Goal: Information Seeking & Learning: Check status

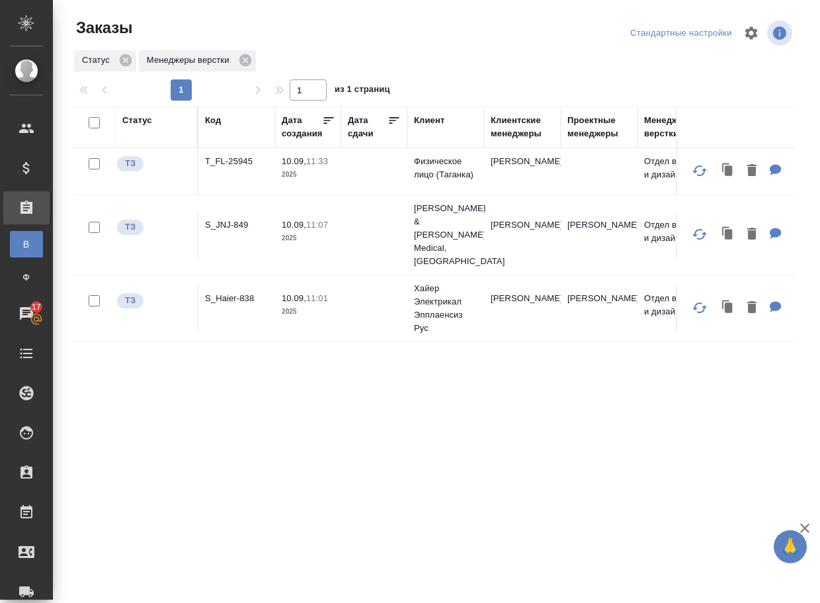
click at [185, 425] on div "Статус Код Дата создания Дата сдачи Клиент Клиентские менеджеры Проектные менед…" at bounding box center [434, 345] width 722 height 476
click at [220, 292] on p "S_Haier-838" at bounding box center [237, 298] width 64 height 13
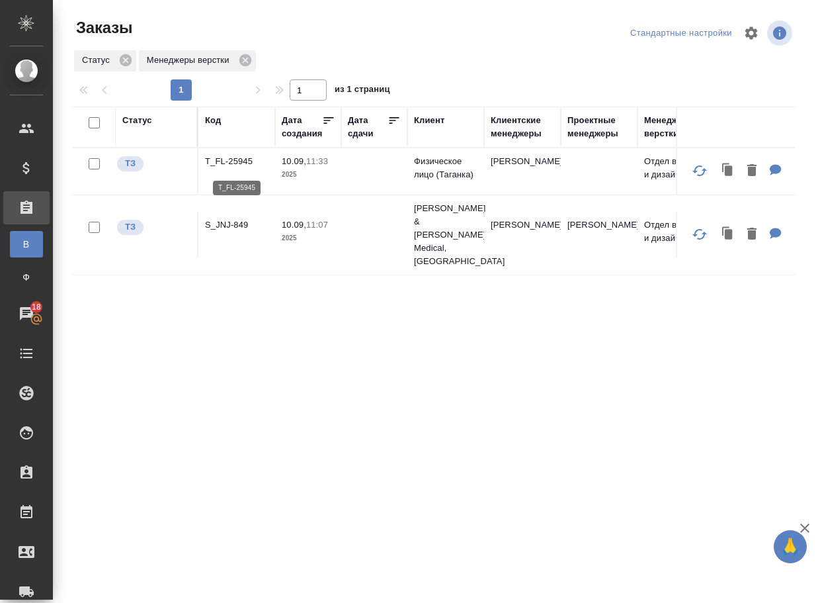
click at [234, 168] on p "T_FL-25945" at bounding box center [237, 161] width 64 height 13
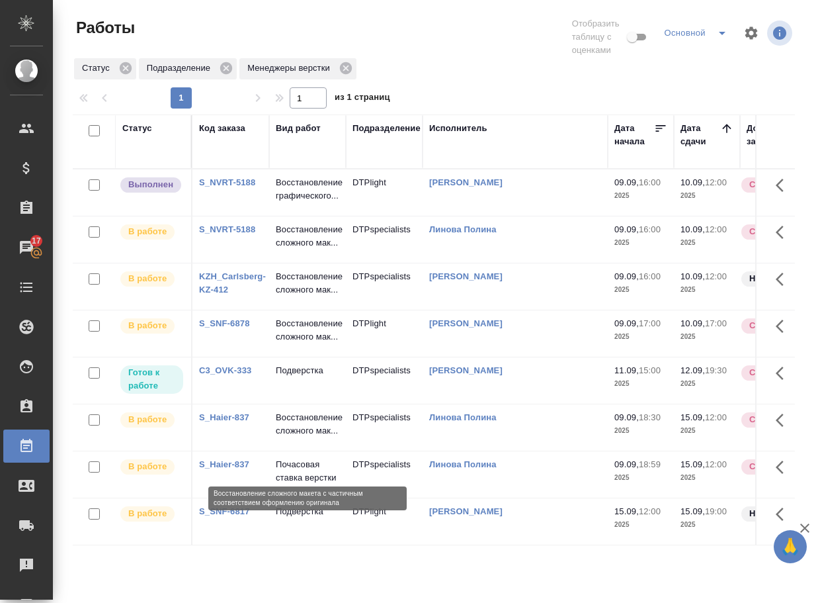
scroll to position [4, 0]
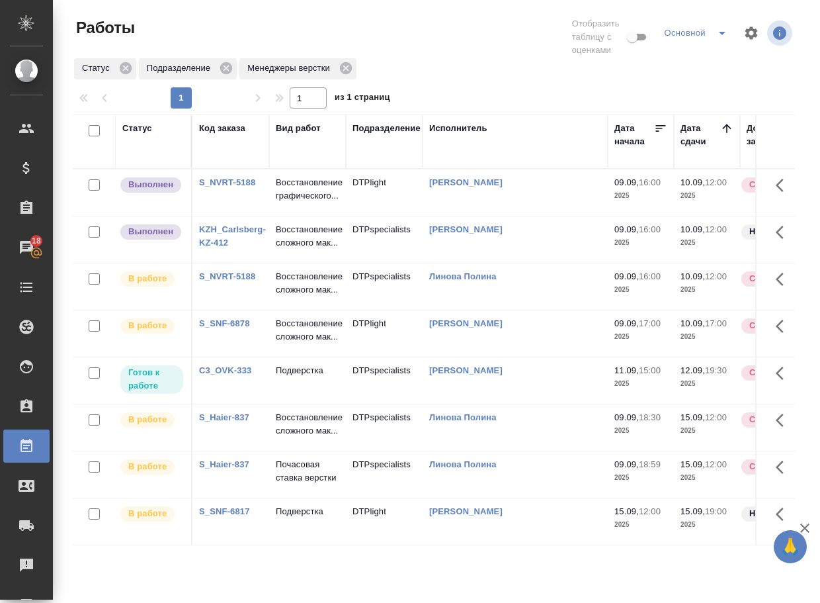
click at [316, 201] on p "Восстановление графического..." at bounding box center [308, 189] width 64 height 26
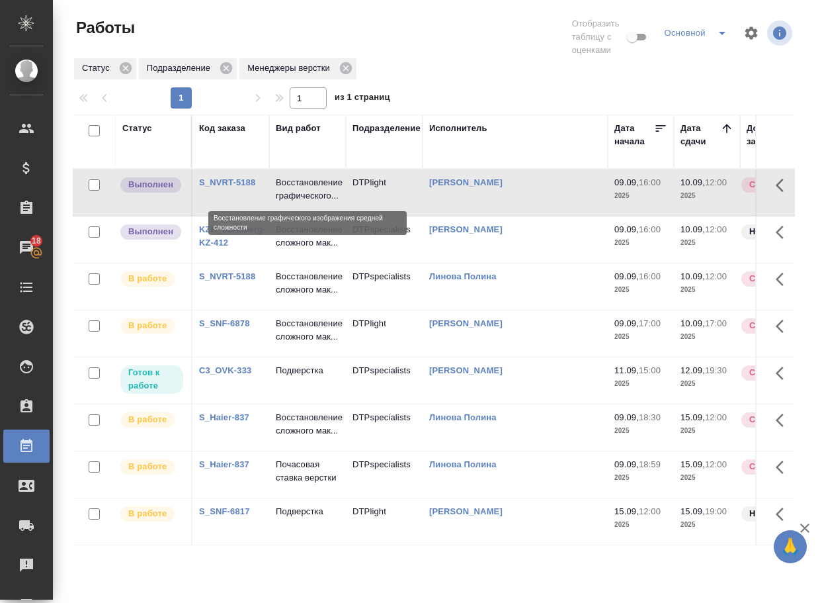
click at [316, 201] on p "Восстановление графического..." at bounding box center [308, 189] width 64 height 26
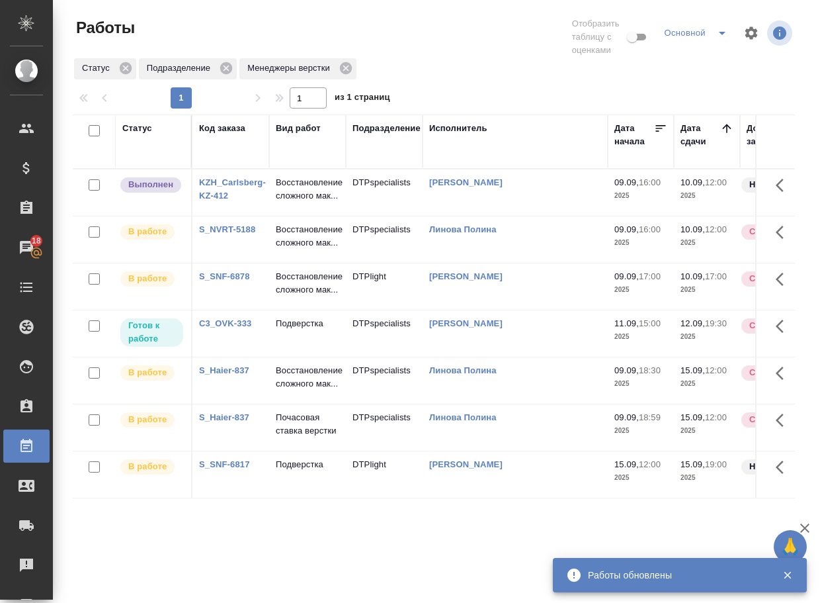
scroll to position [0, 0]
click at [322, 188] on p "Восстановление сложного мак..." at bounding box center [308, 189] width 64 height 26
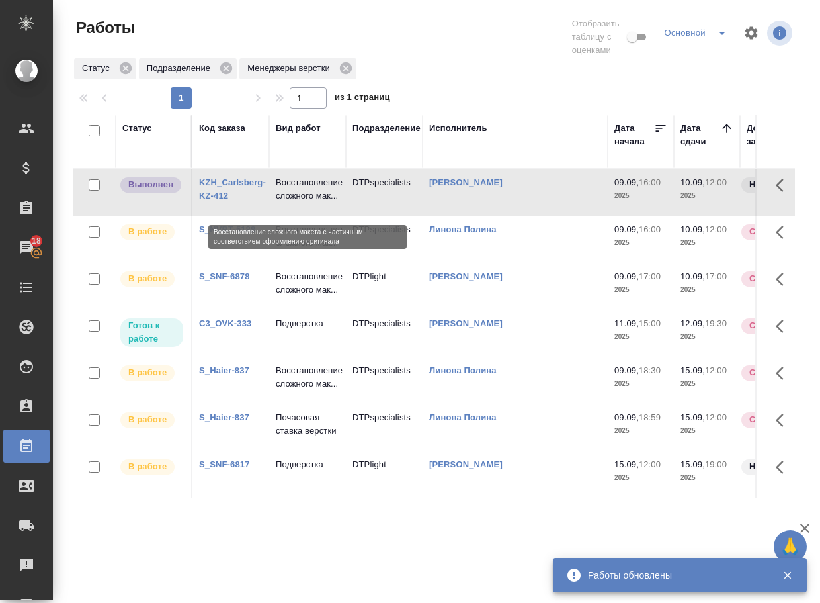
click at [322, 188] on p "Восстановление сложного мак..." at bounding box center [308, 189] width 64 height 26
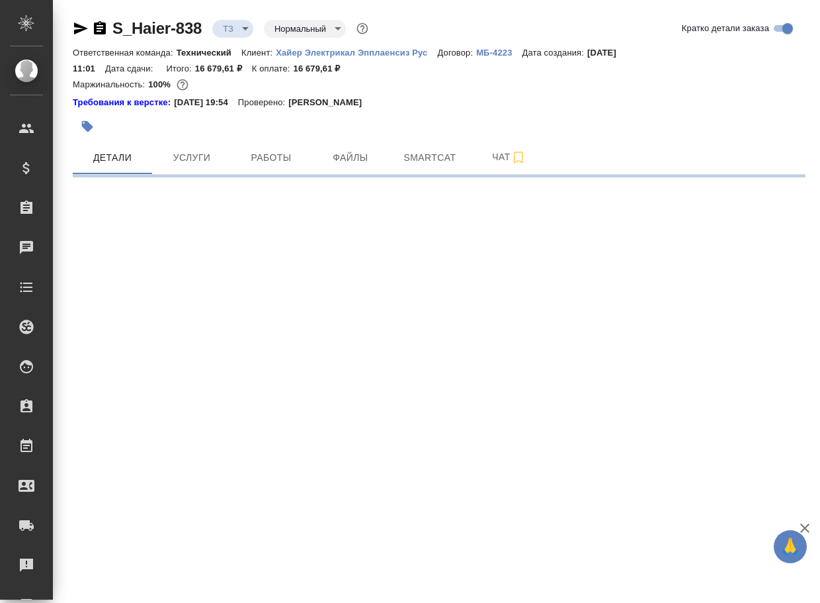
select select "RU"
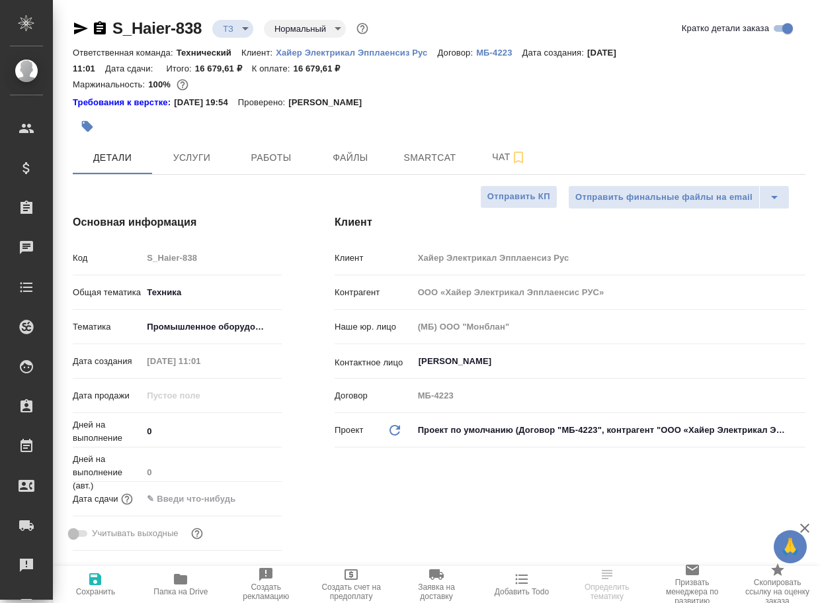
type textarea "x"
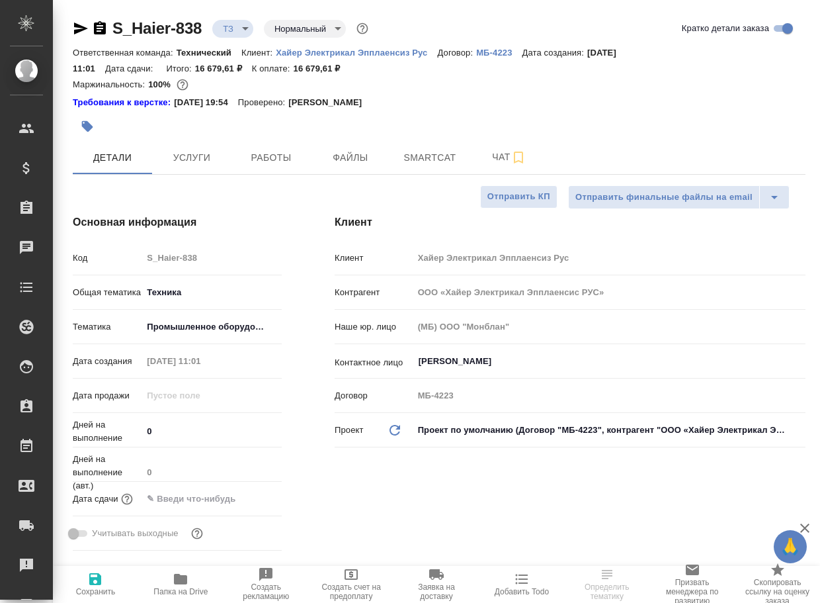
type textarea "x"
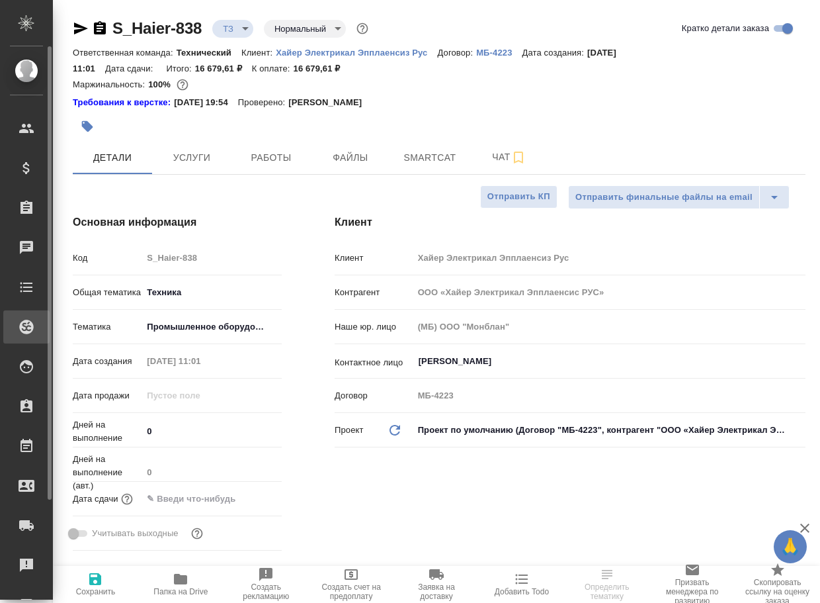
type textarea "x"
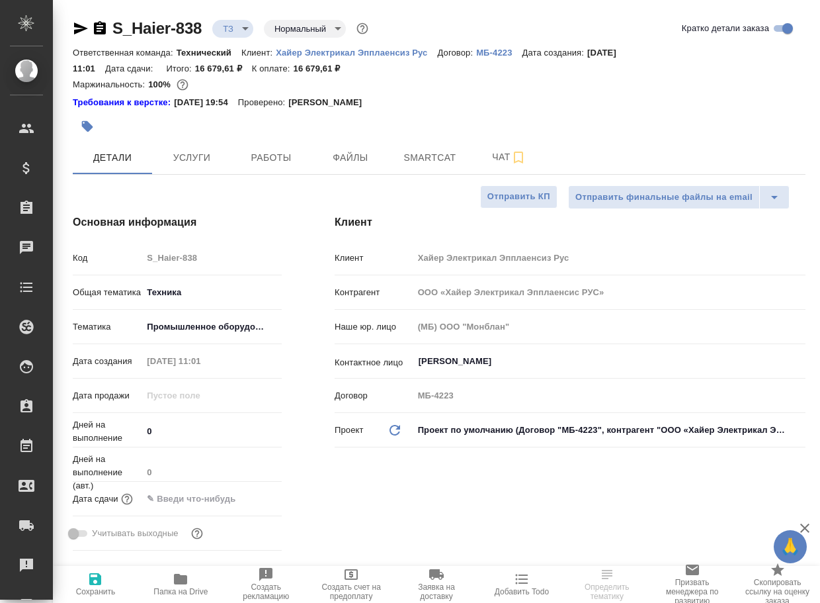
type textarea "x"
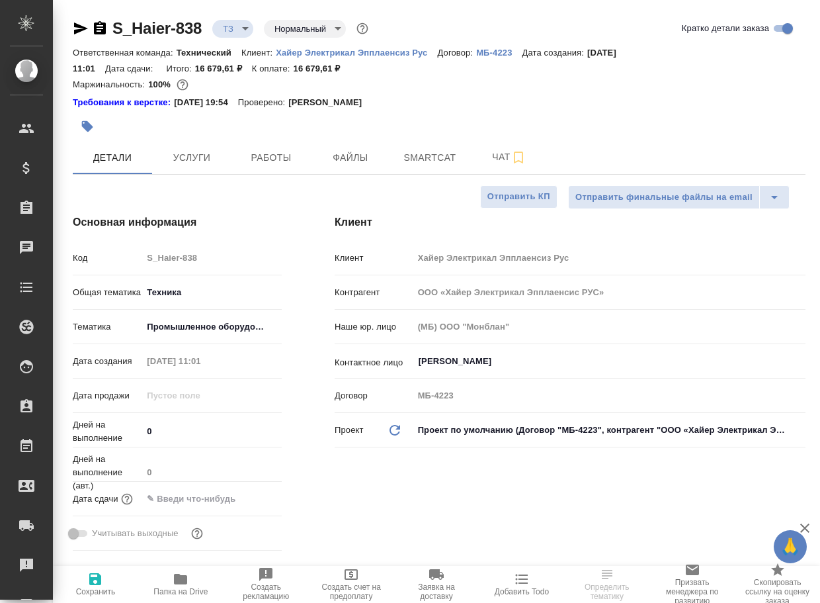
type textarea "x"
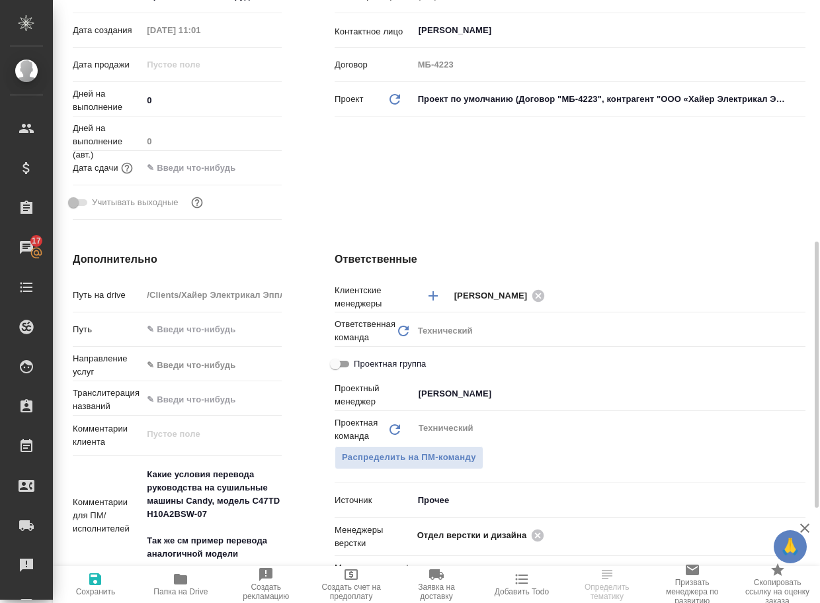
scroll to position [397, 0]
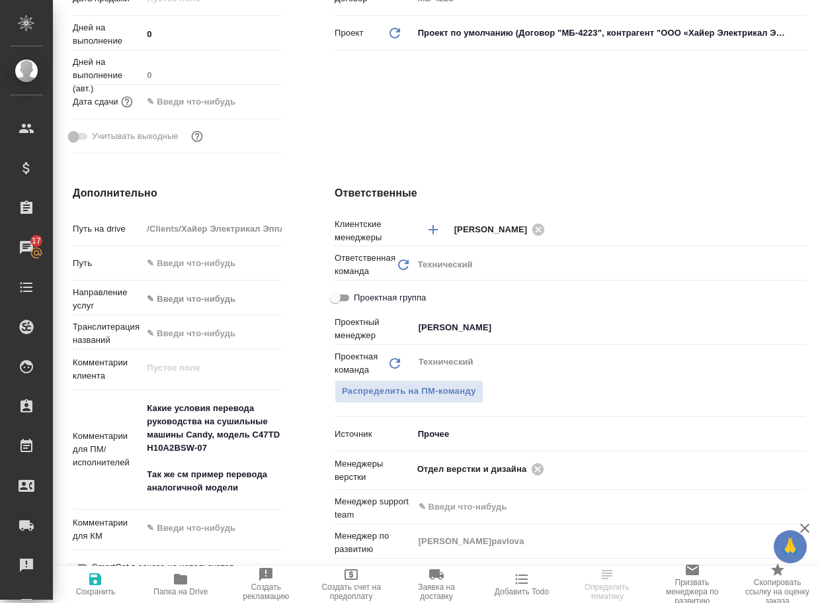
click at [174, 580] on icon "button" at bounding box center [181, 579] width 16 height 16
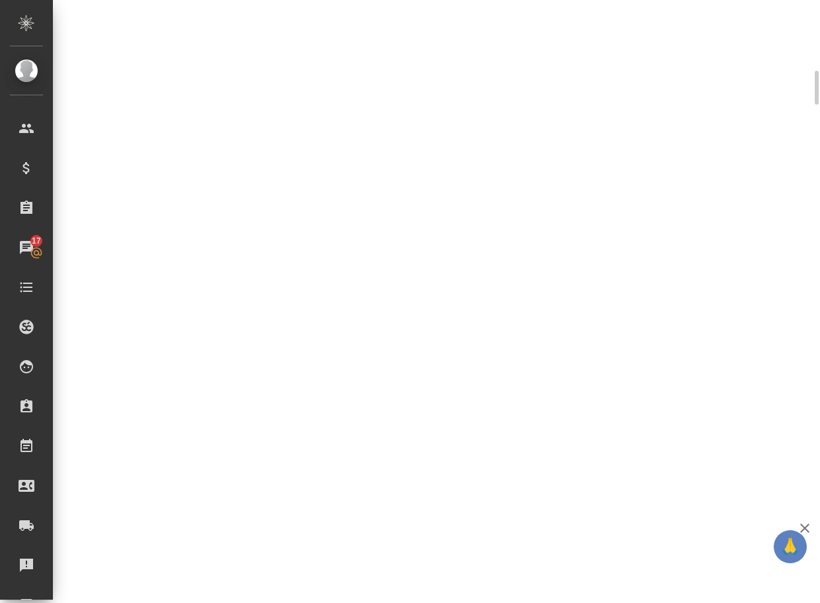
scroll to position [386, 0]
select select "RU"
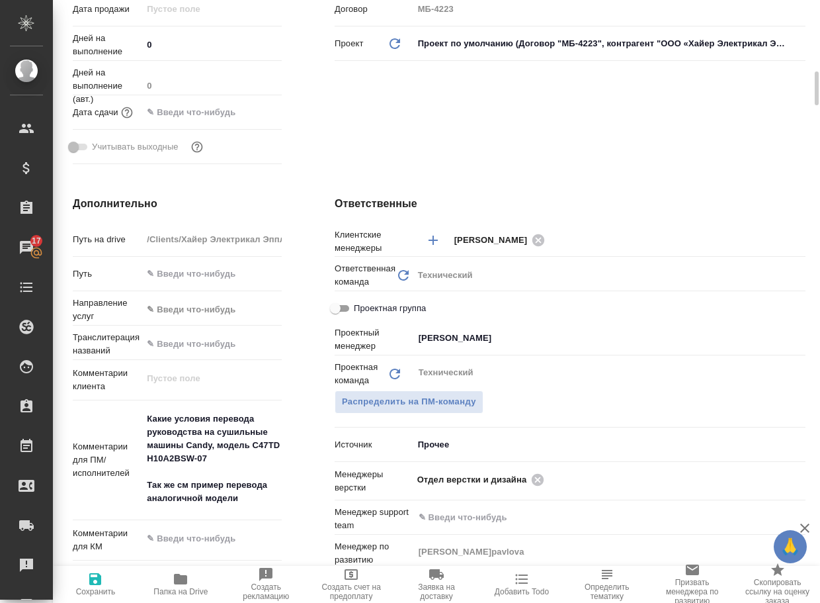
type textarea "x"
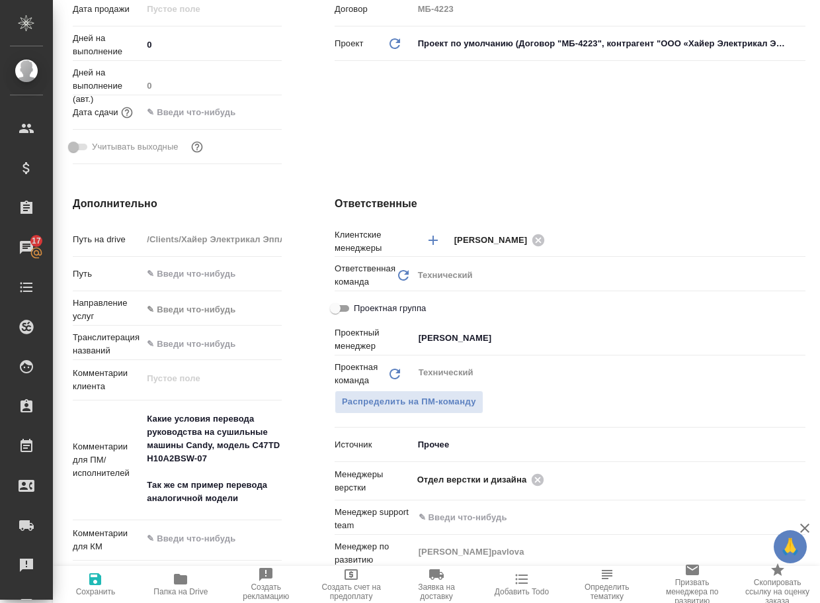
type textarea "x"
click at [537, 482] on icon at bounding box center [538, 479] width 12 height 12
type textarea "x"
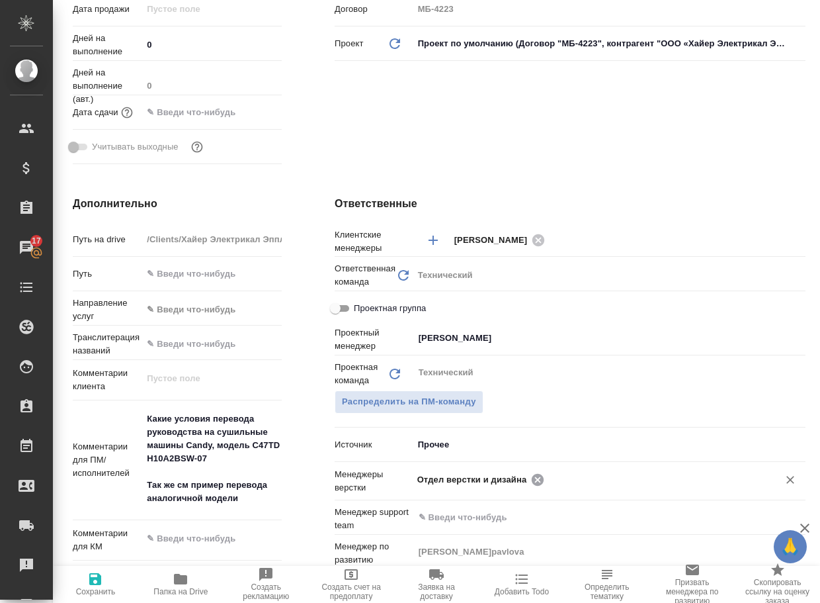
click at [548, 482] on input "text" at bounding box center [652, 479] width 209 height 16
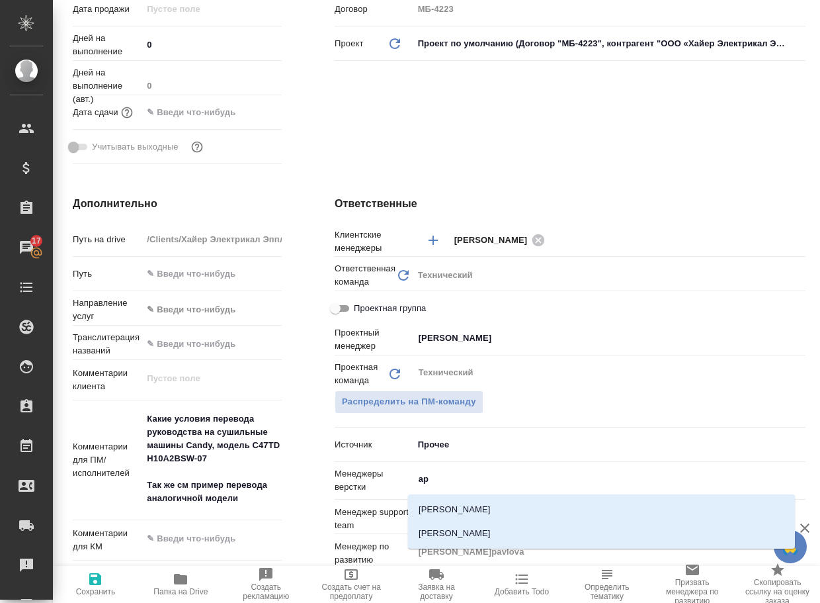
type input "арс"
drag, startPoint x: 520, startPoint y: 530, endPoint x: 238, endPoint y: 574, distance: 285.2
click at [519, 530] on li "[PERSON_NAME]" at bounding box center [601, 533] width 387 height 24
type textarea "x"
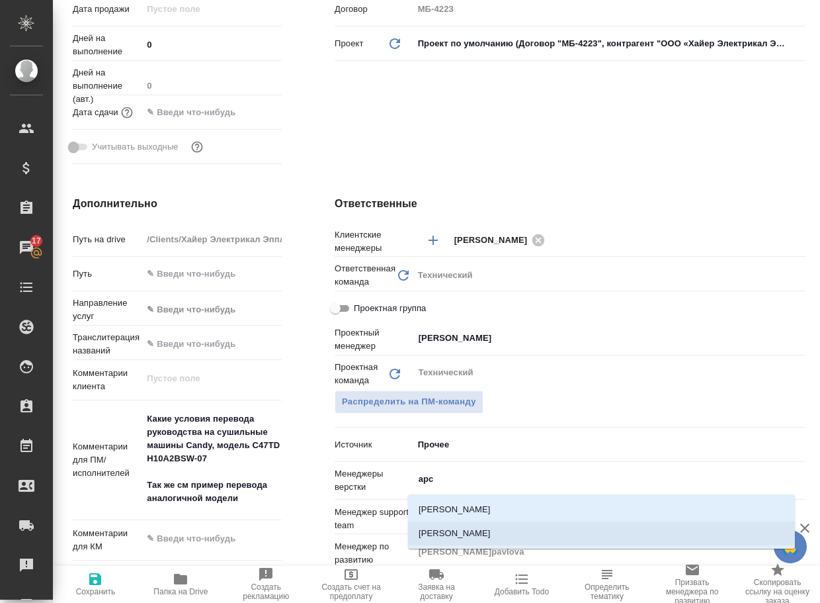
type textarea "x"
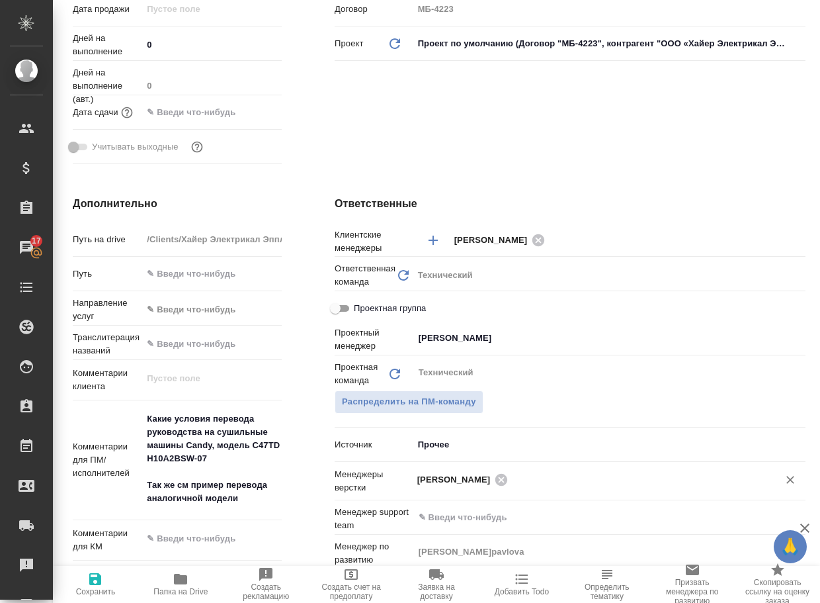
click at [104, 589] on span "Сохранить" at bounding box center [96, 591] width 40 height 9
type textarea "x"
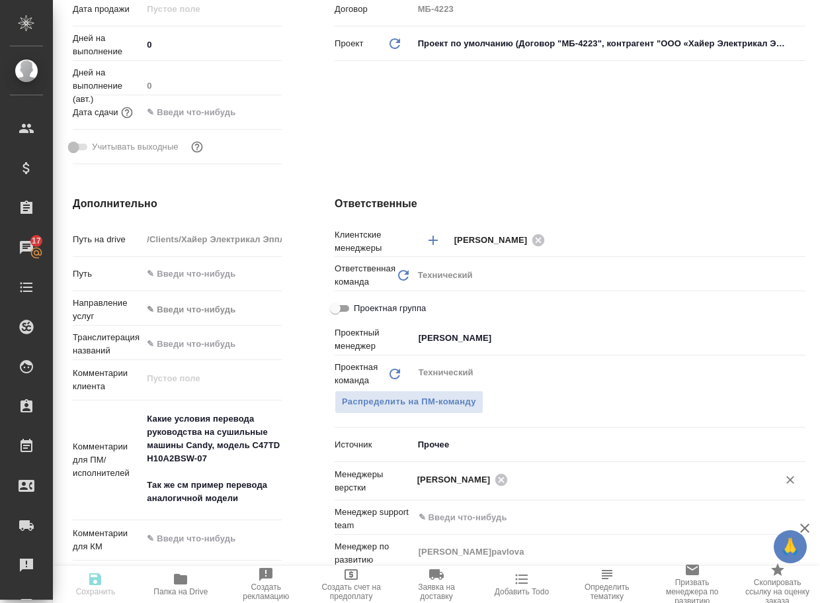
type textarea "x"
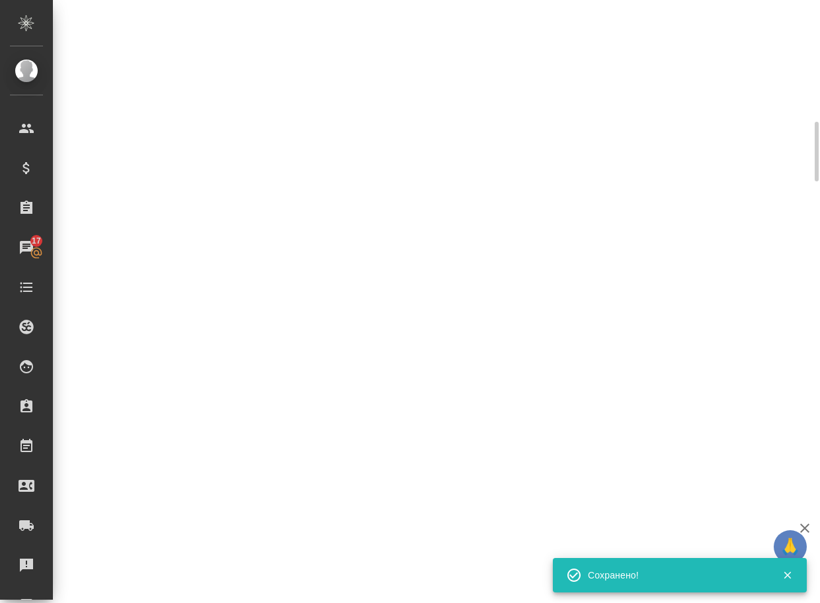
select select "RU"
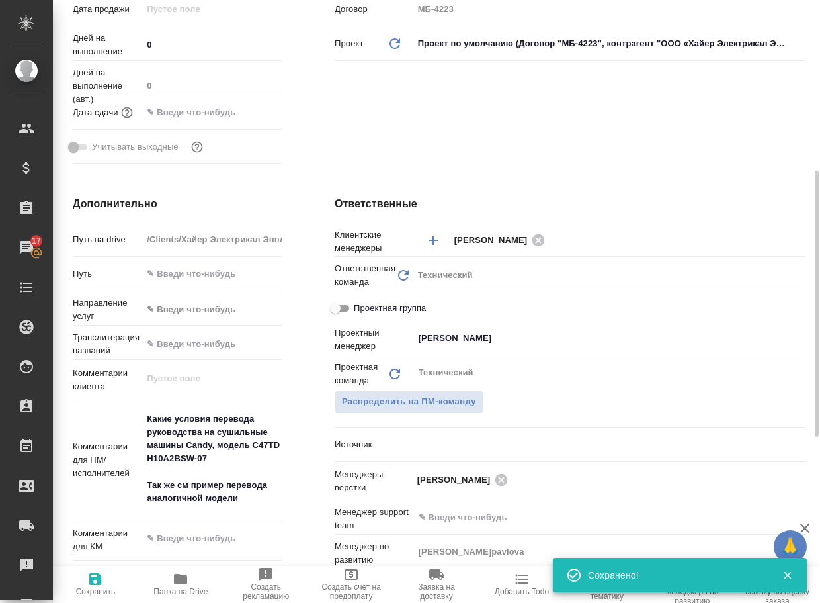
type textarea "x"
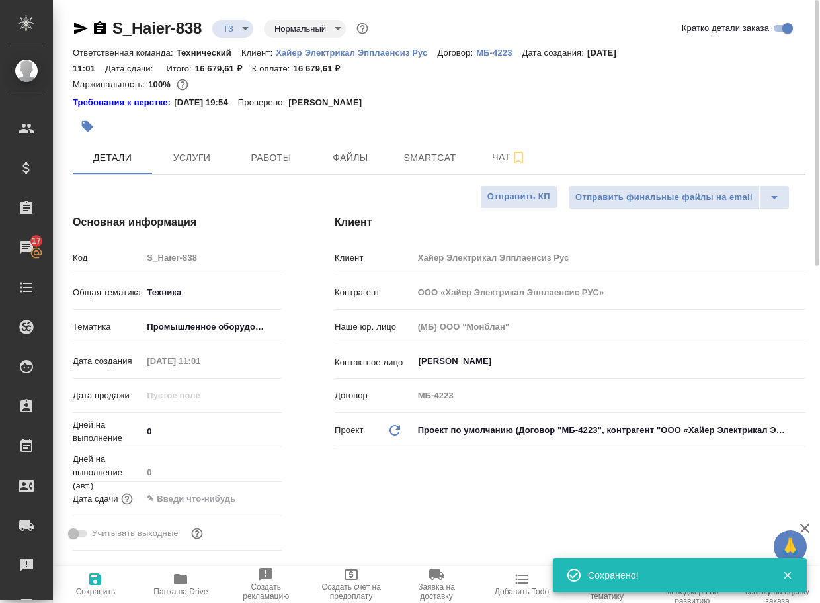
scroll to position [0, 0]
click at [231, 21] on body "🙏 .cls-1 fill:#fff; AWATERA Arsenyeva Vera Клиенты Спецификации Заказы 17 Чаты …" at bounding box center [410, 301] width 820 height 603
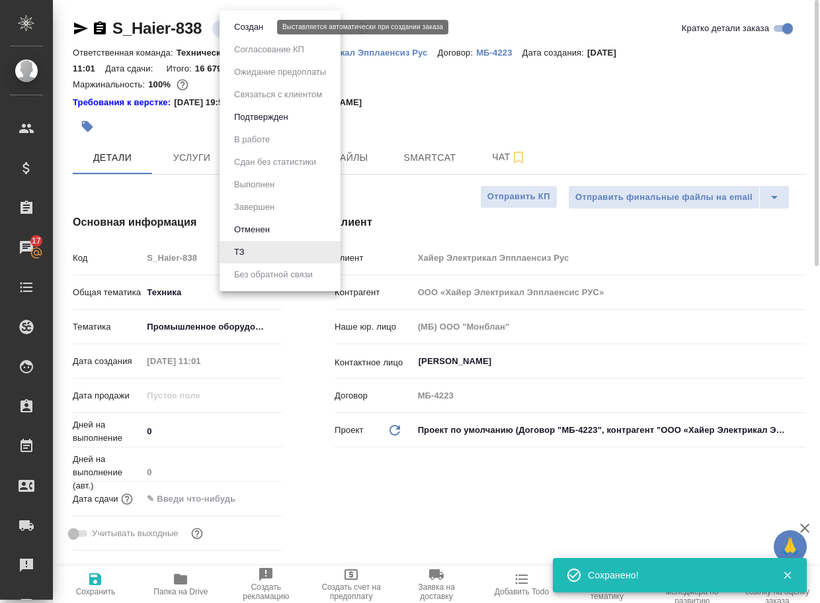
click at [239, 27] on button "Создан" at bounding box center [248, 27] width 37 height 15
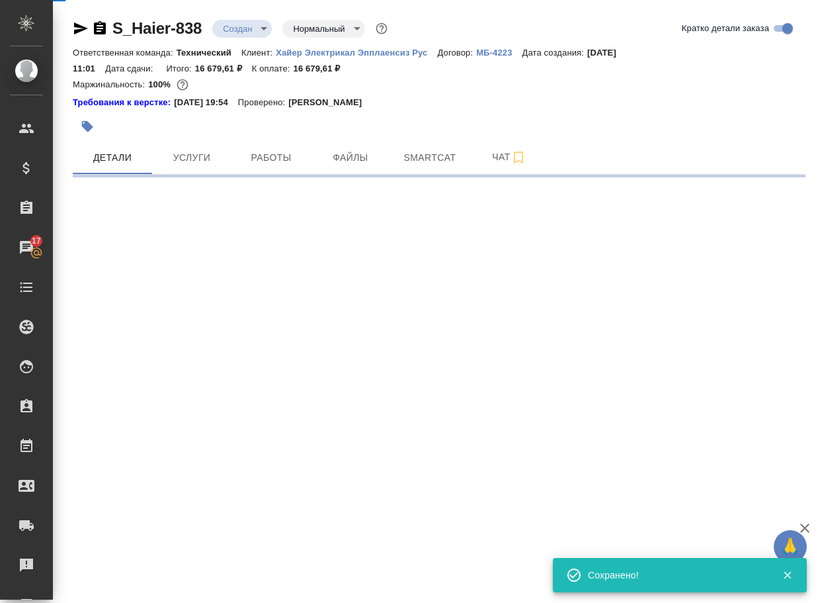
select select "RU"
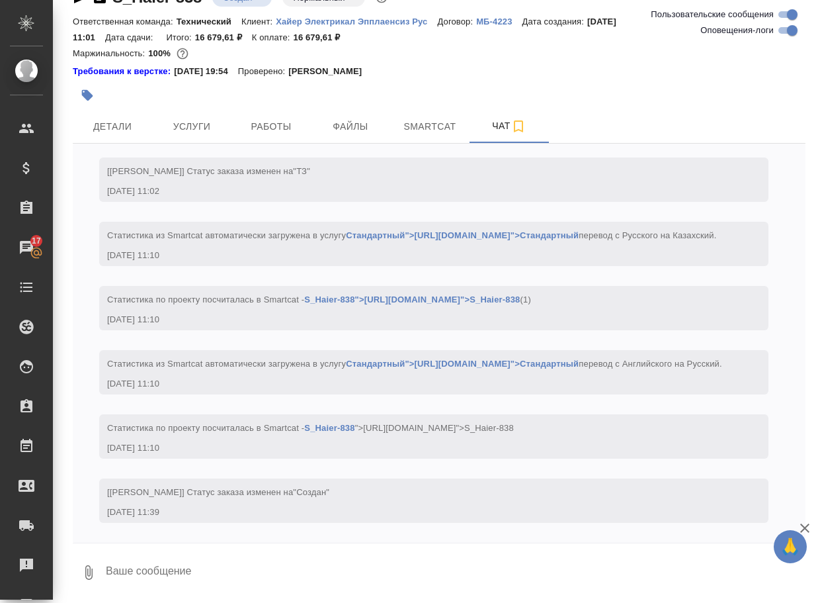
scroll to position [408, 0]
click at [350, 574] on textarea at bounding box center [455, 572] width 701 height 45
type textarea "привет, адаптировать под новый дизайн надо?"
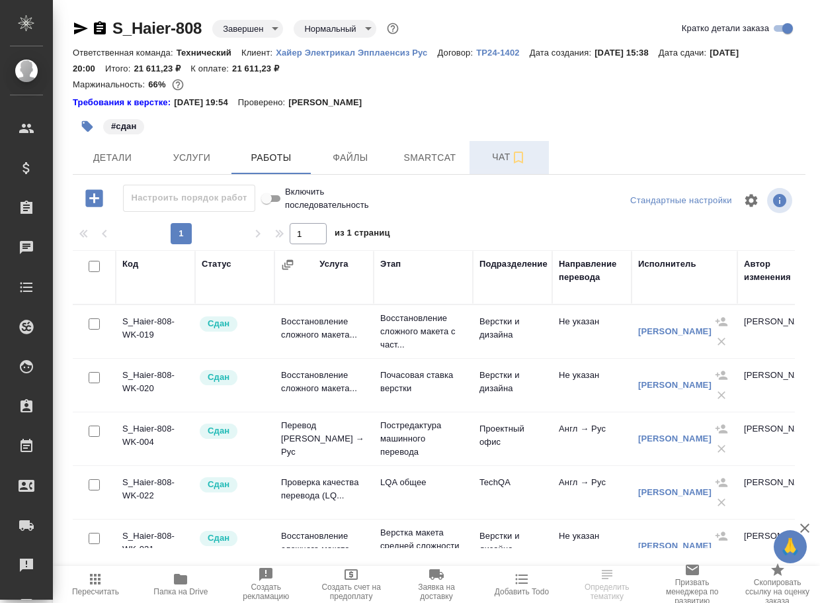
click at [499, 151] on span "Чат" at bounding box center [510, 157] width 64 height 17
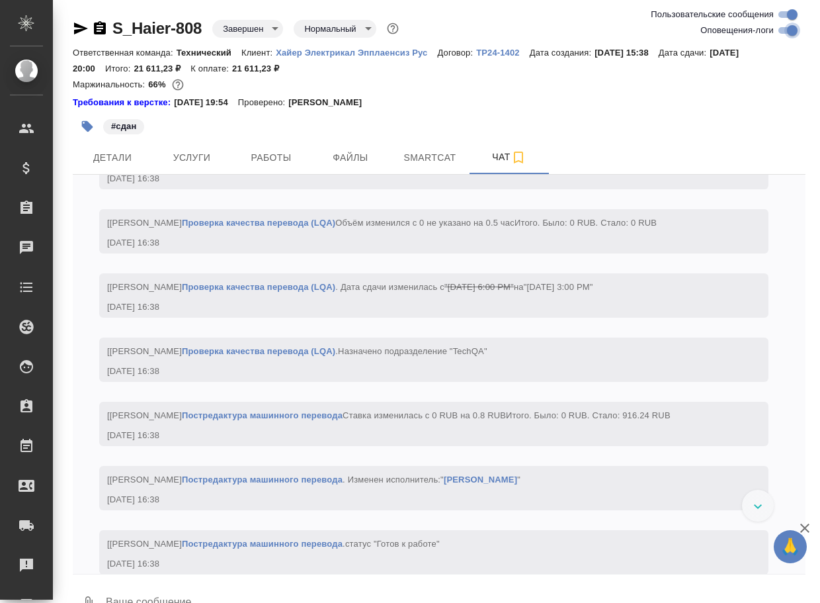
click at [783, 27] on input "Оповещения-логи" at bounding box center [793, 30] width 48 height 16
checkbox input "false"
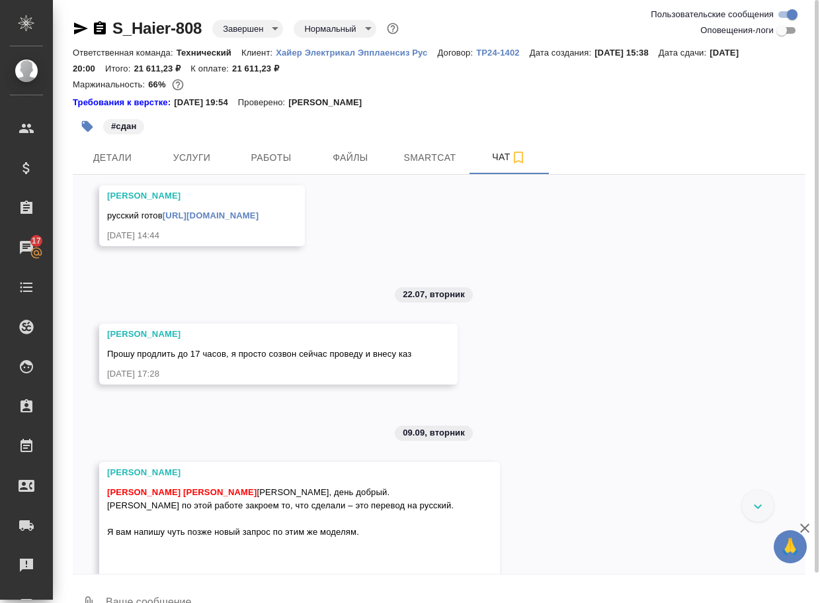
scroll to position [1088, 0]
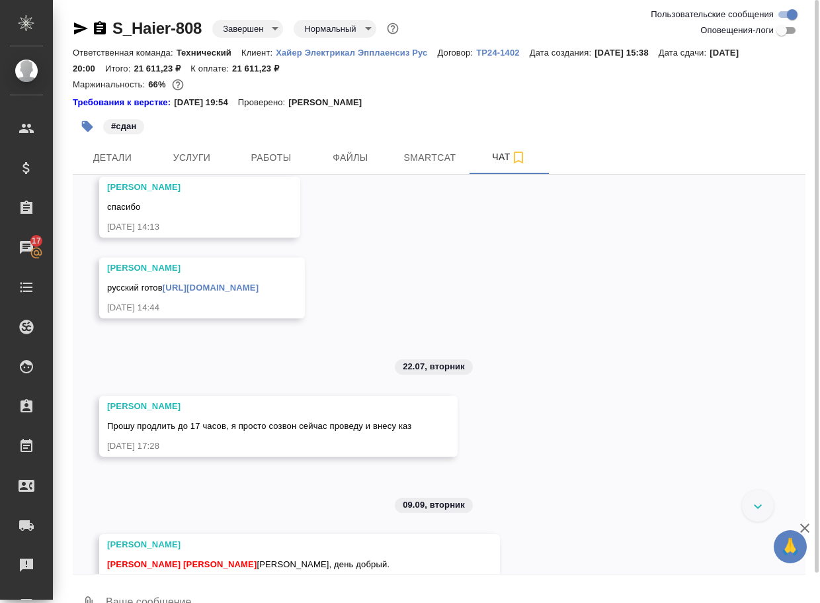
click at [232, 294] on div "русский готов https://drive.awatera.com/f/9844683" at bounding box center [183, 286] width 152 height 17
click at [237, 292] on link "https://drive.awatera.com/f/9844683" at bounding box center [211, 287] width 96 height 10
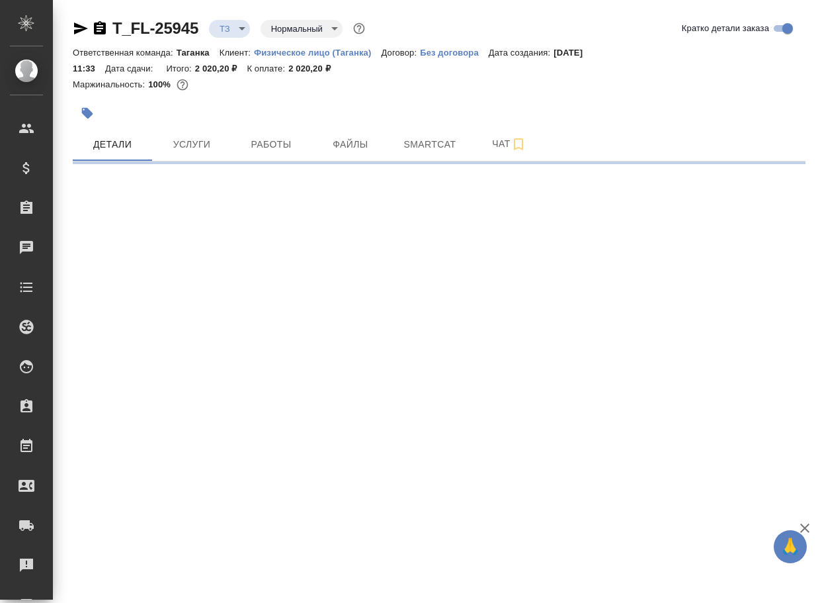
select select "RU"
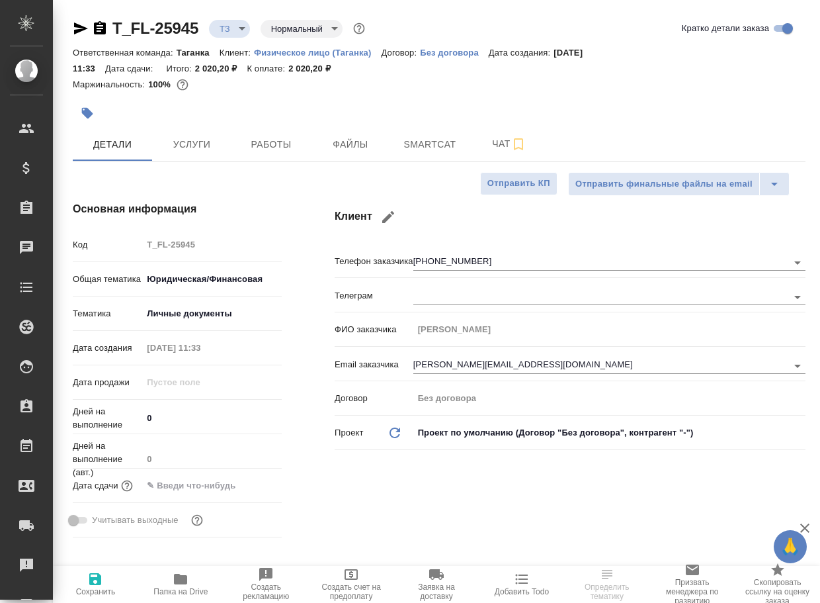
type textarea "x"
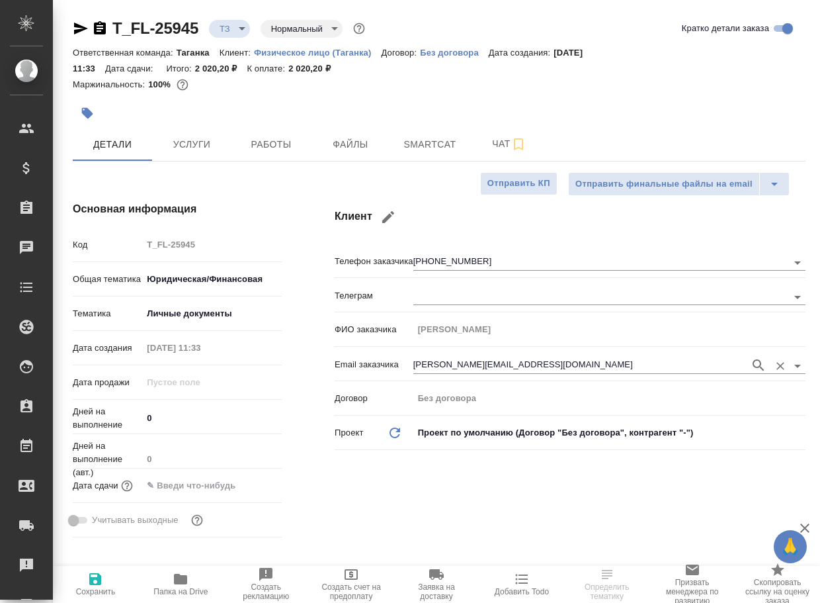
type textarea "x"
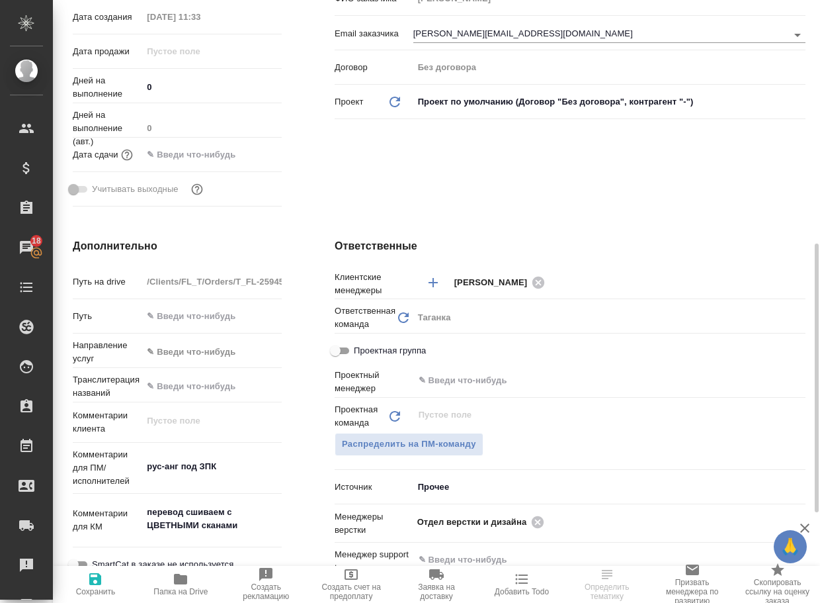
scroll to position [463, 0]
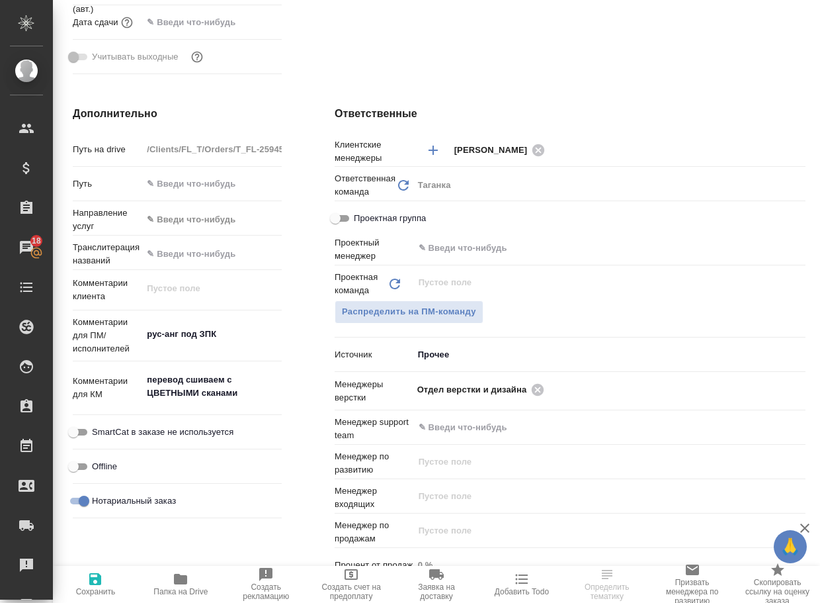
click at [175, 586] on icon "button" at bounding box center [181, 579] width 16 height 16
type textarea "x"
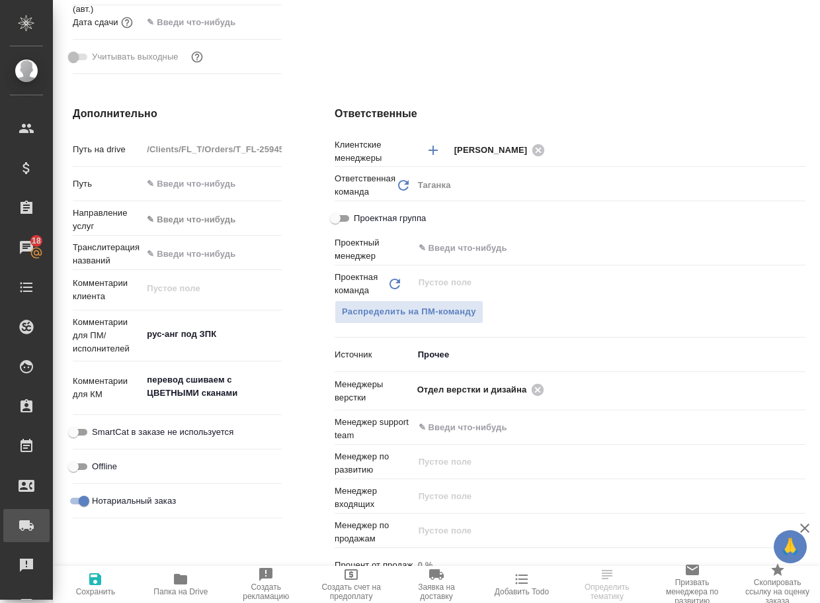
type textarea "x"
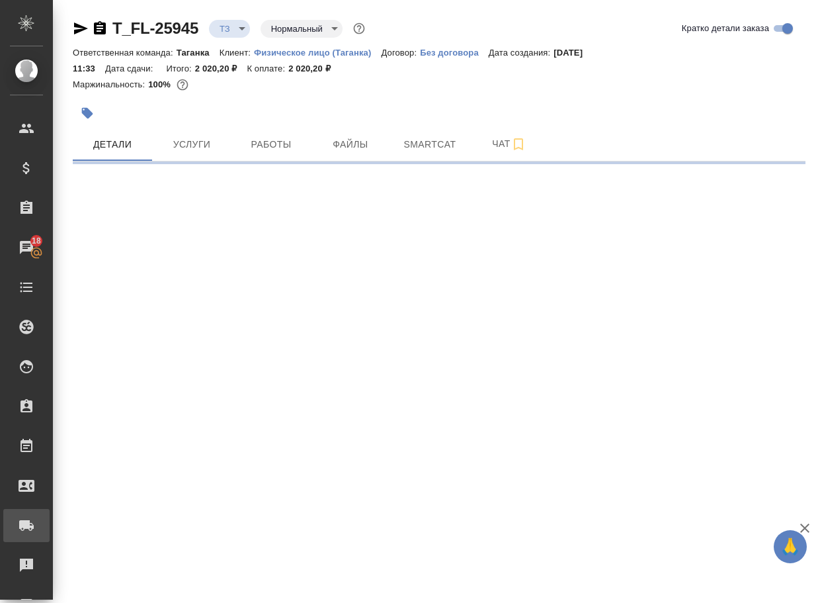
select select "RU"
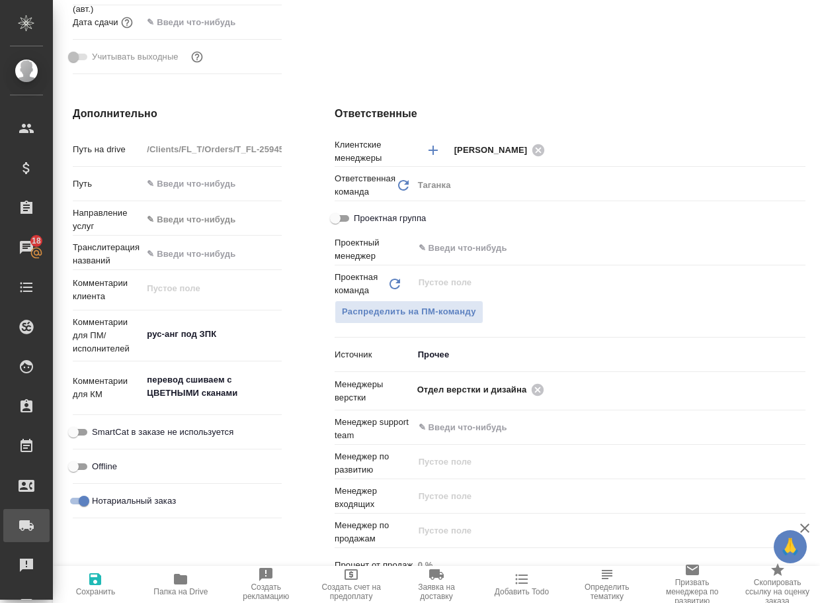
type textarea "x"
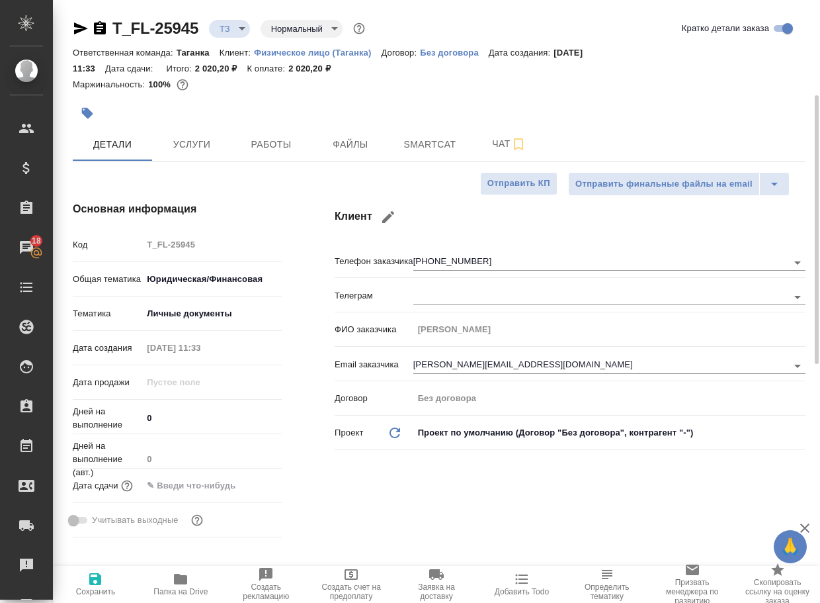
scroll to position [397, 0]
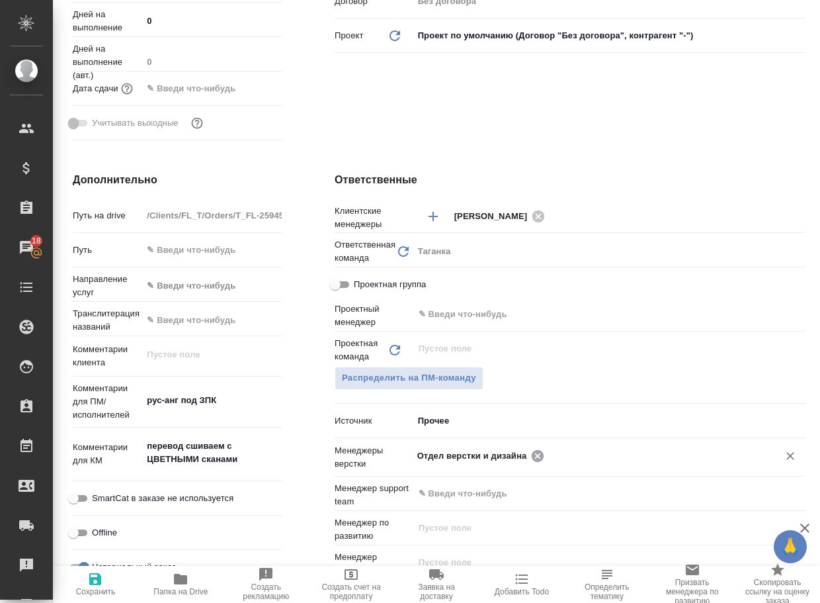
click at [537, 460] on icon at bounding box center [538, 455] width 12 height 12
type textarea "x"
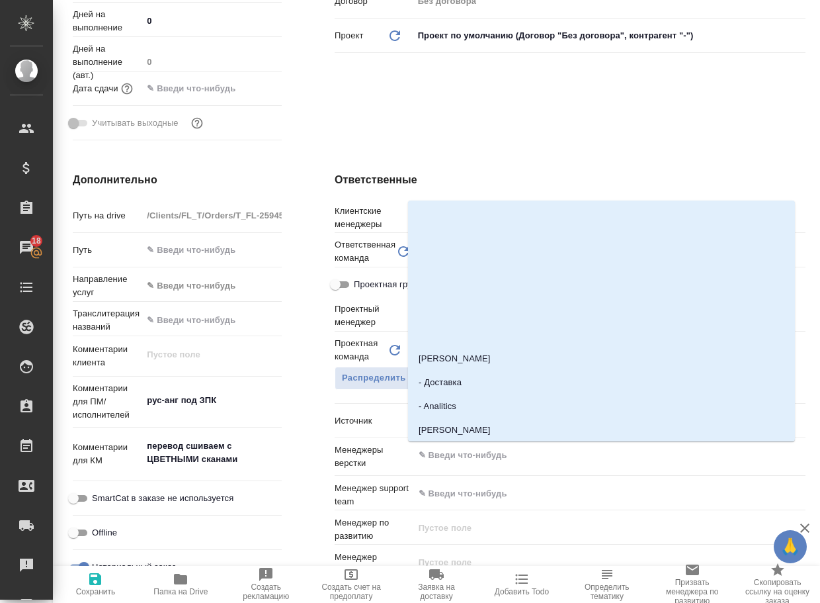
click at [537, 460] on input "text" at bounding box center [587, 455] width 340 height 16
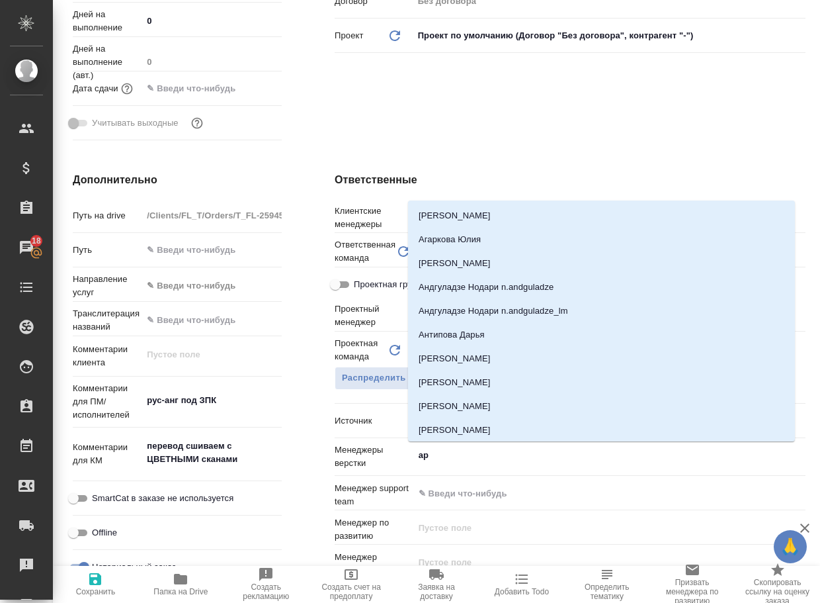
type input "арс"
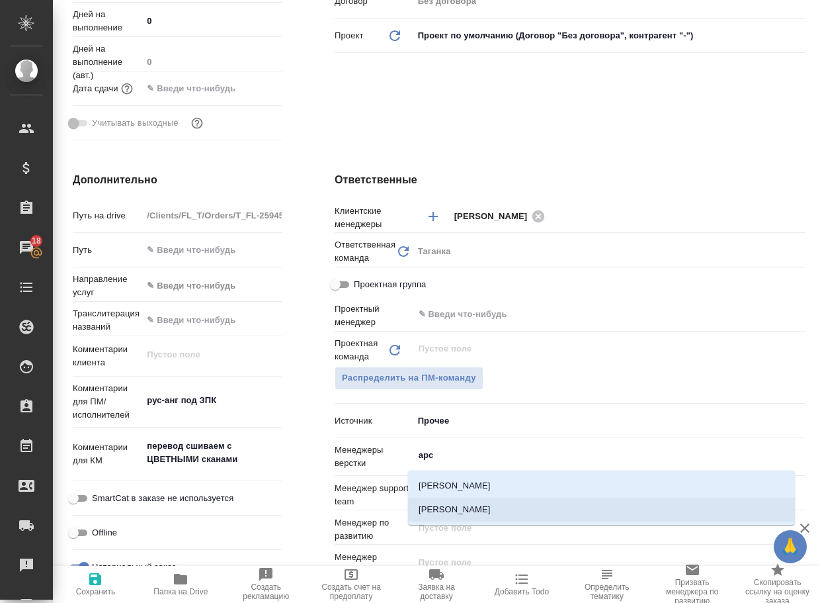
click at [459, 515] on li "[PERSON_NAME]" at bounding box center [601, 510] width 387 height 24
type textarea "x"
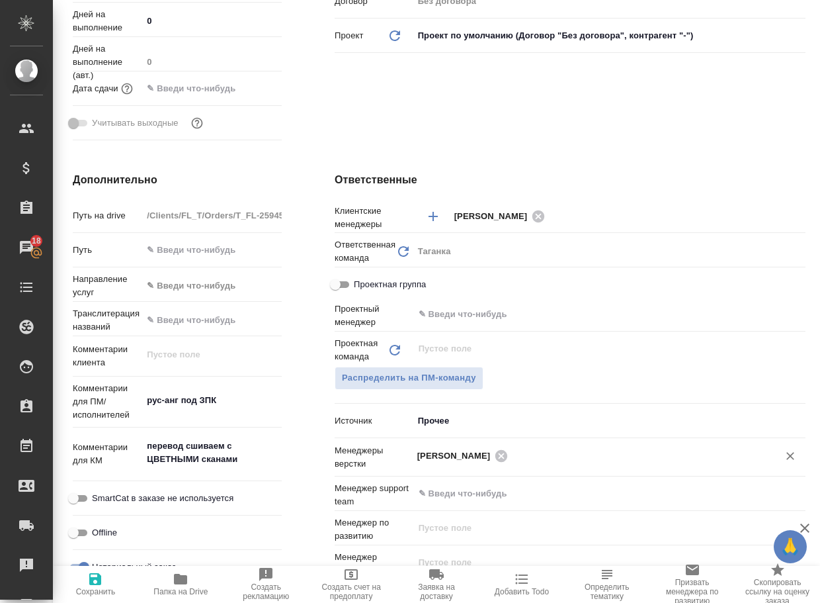
click at [78, 583] on span "Сохранить" at bounding box center [95, 583] width 69 height 25
type textarea "x"
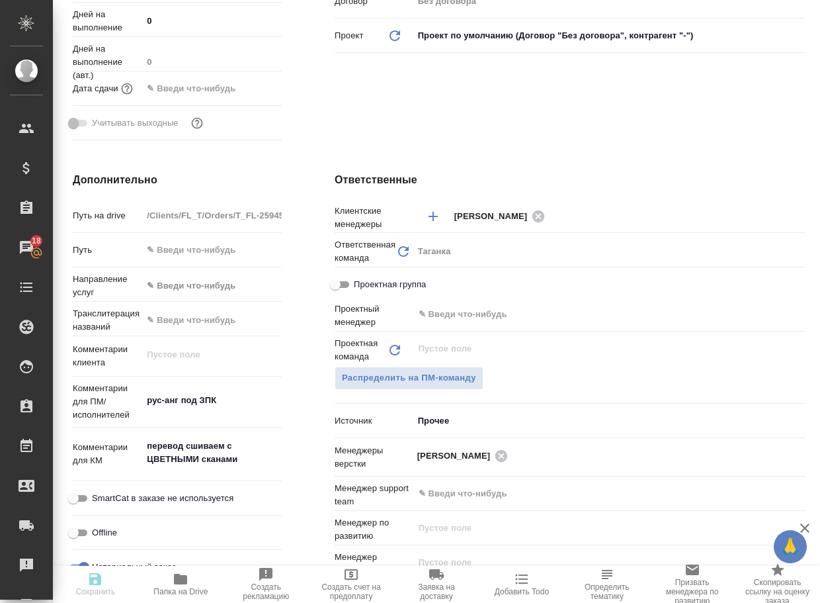
type textarea "x"
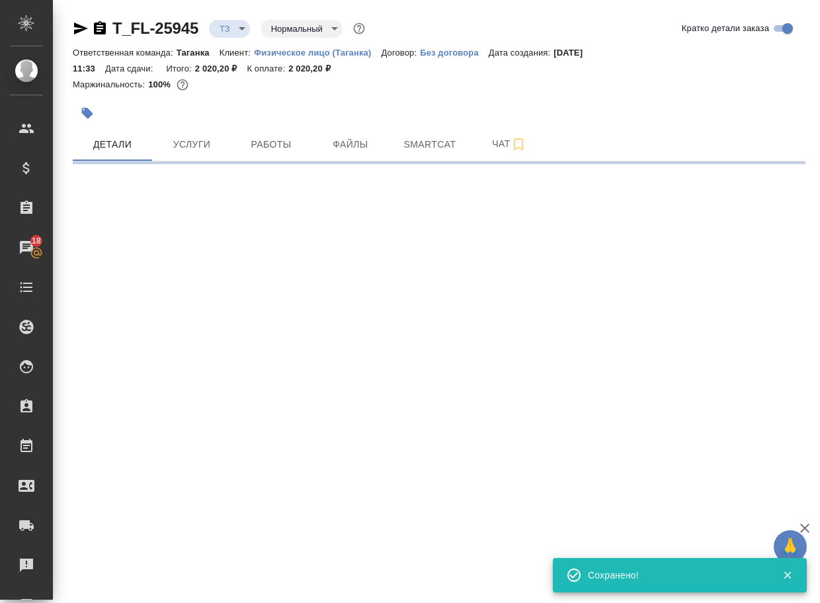
scroll to position [0, 0]
select select "RU"
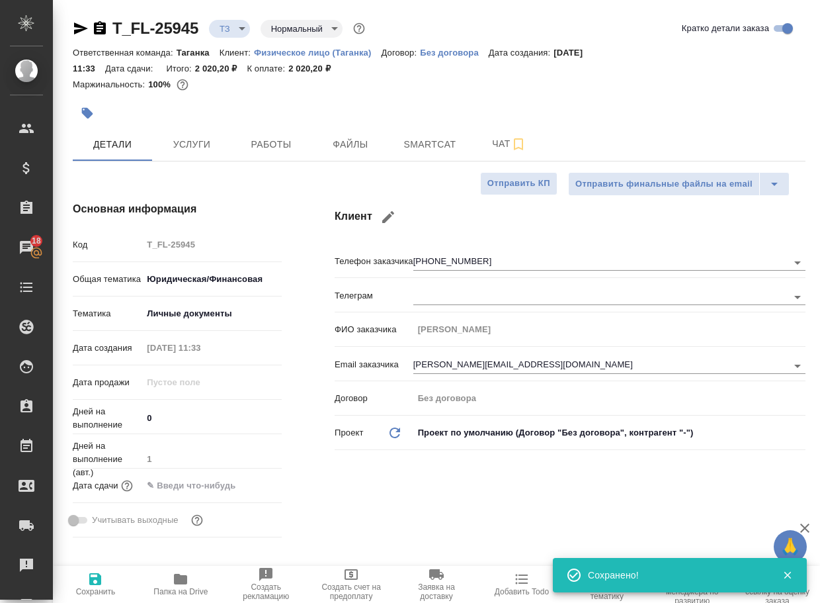
type textarea "x"
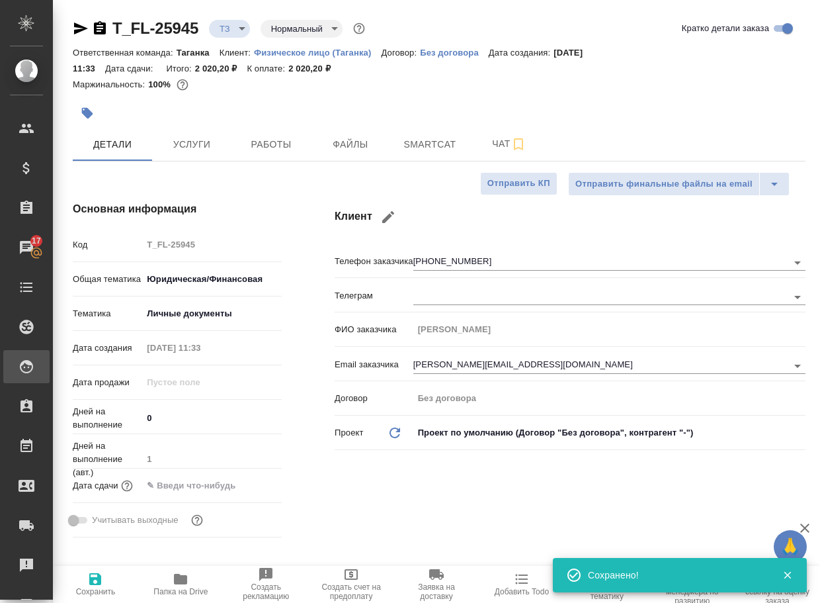
type textarea "x"
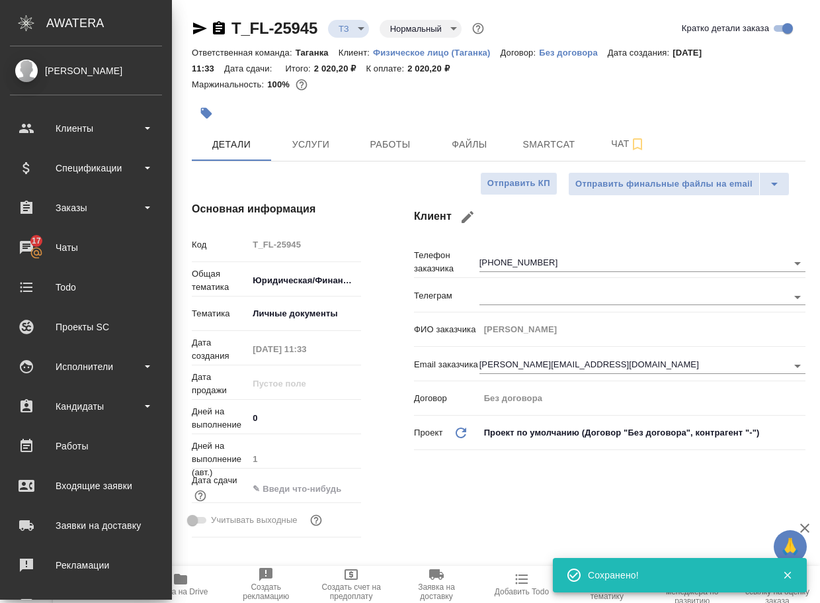
type textarea "x"
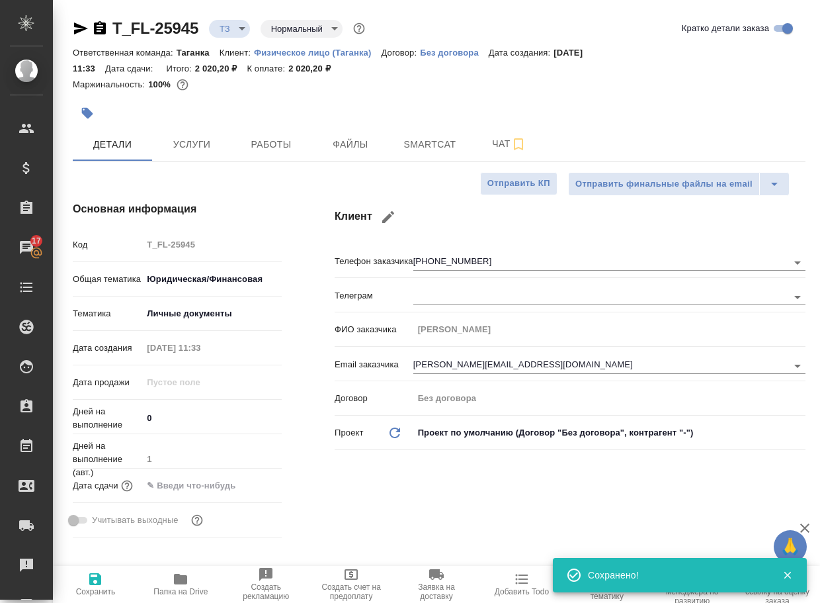
click at [249, 26] on body "🙏 .cls-1 fill:#fff; AWATERA Arsenyeva Vera Клиенты Спецификации Заказы 17 Чаты …" at bounding box center [410, 301] width 820 height 603
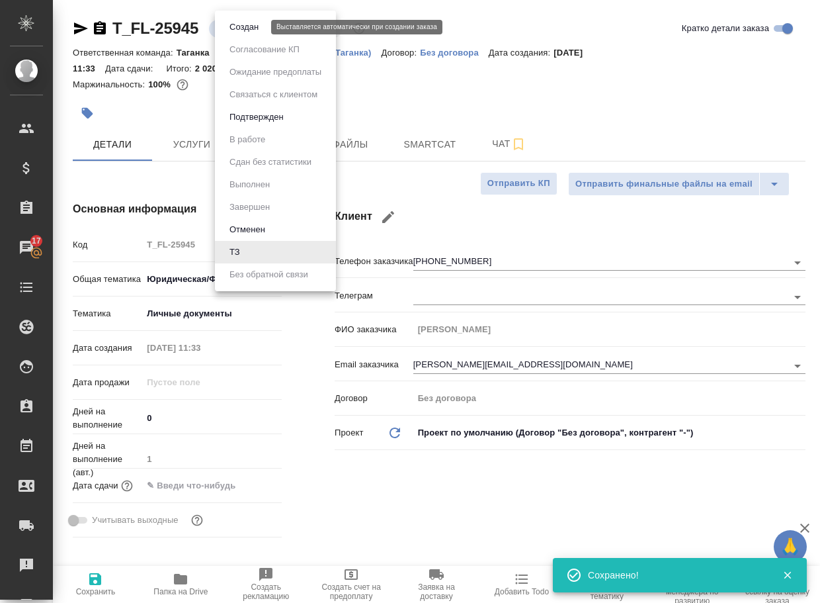
click at [249, 28] on button "Создан" at bounding box center [244, 27] width 37 height 15
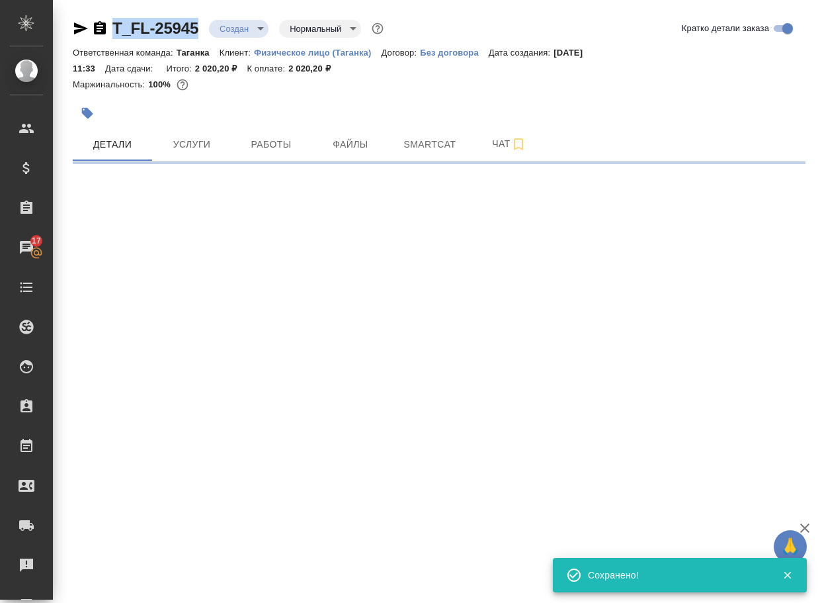
drag, startPoint x: 209, startPoint y: 33, endPoint x: 76, endPoint y: 60, distance: 135.6
click at [112, 35] on div "T_FL-25945 Создан new Нормальный normal" at bounding box center [230, 28] width 314 height 21
copy link "T_FL-25945"
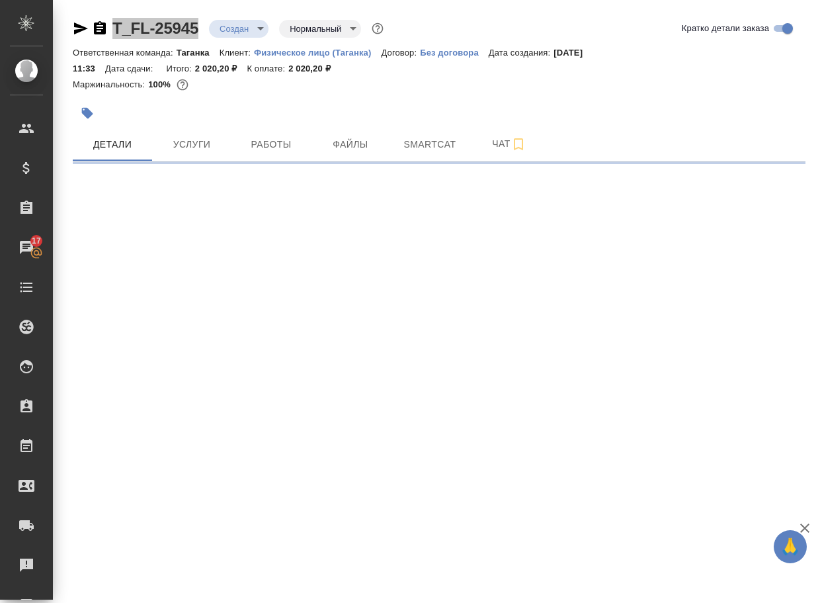
select select "RU"
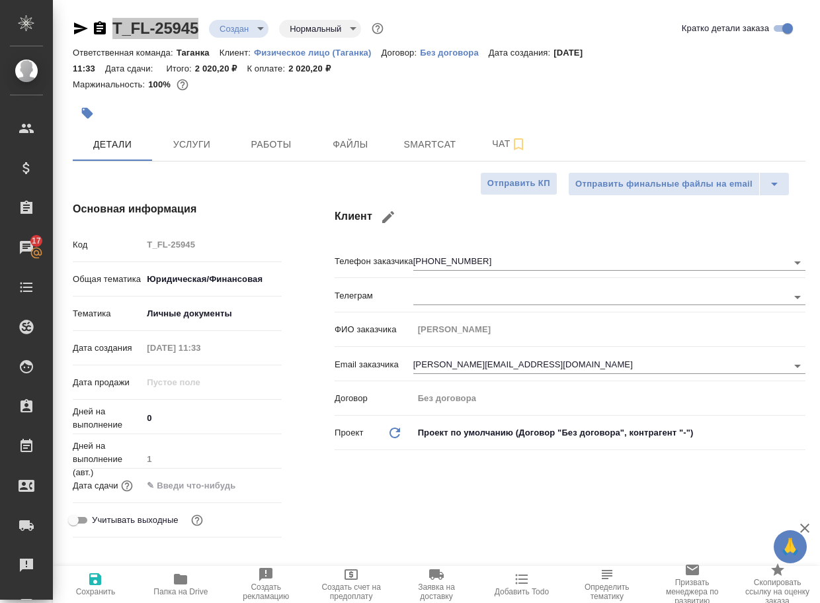
type textarea "x"
click at [515, 146] on icon "button" at bounding box center [519, 144] width 16 height 16
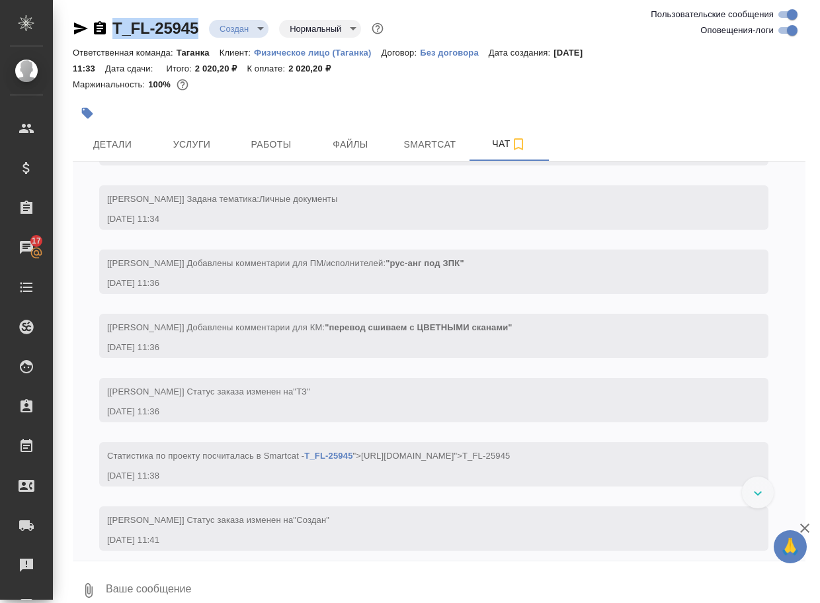
scroll to position [121, 0]
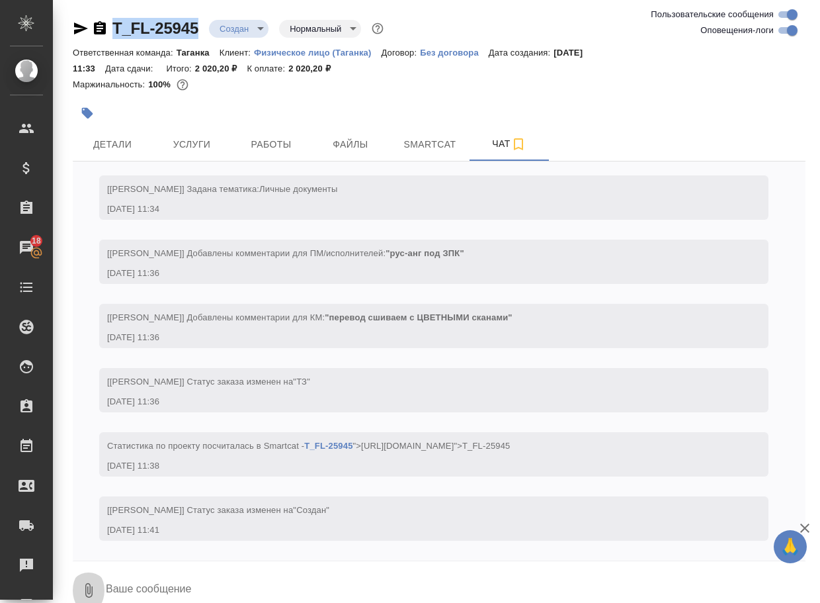
click at [89, 585] on icon "button" at bounding box center [89, 590] width 16 height 16
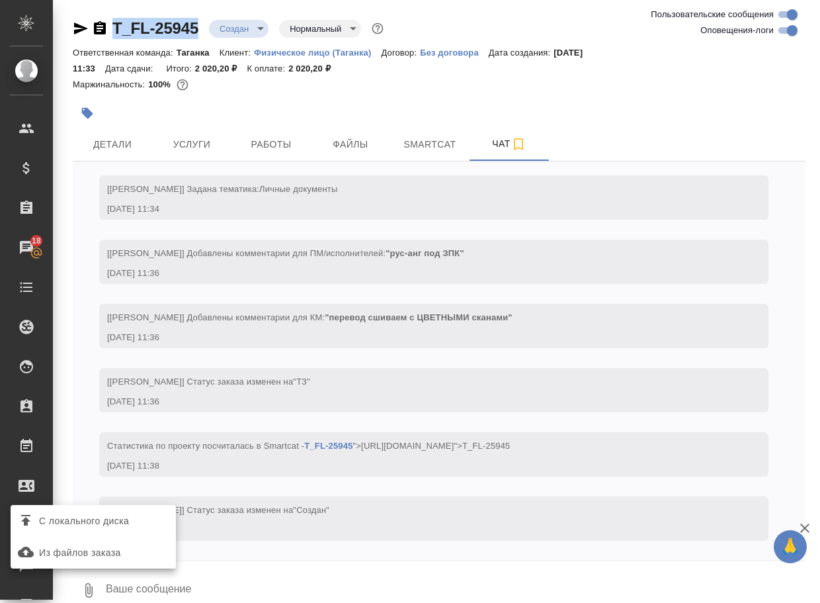
click at [130, 511] on label "С локального диска" at bounding box center [93, 520] width 165 height 25
click at [0, 0] on input "С локального диска" at bounding box center [0, 0] width 0 height 0
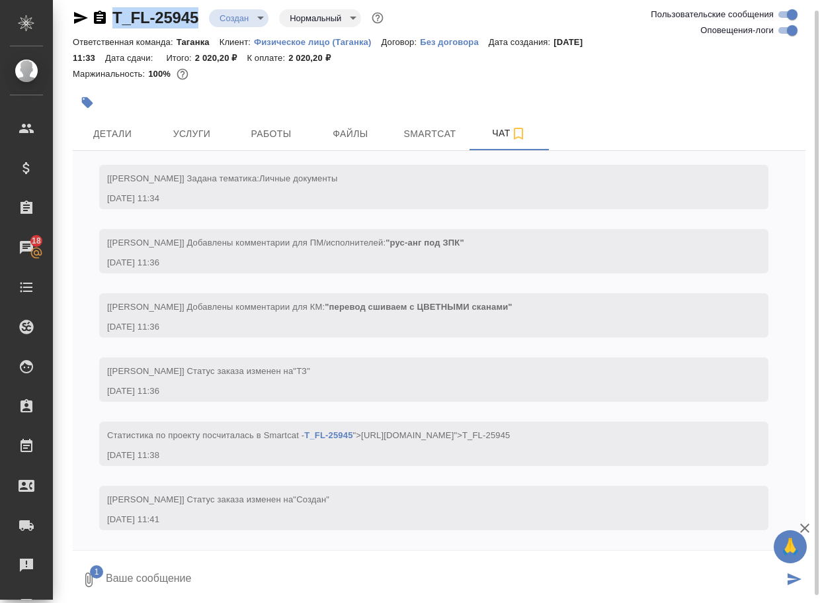
click at [186, 577] on textarea at bounding box center [444, 579] width 679 height 45
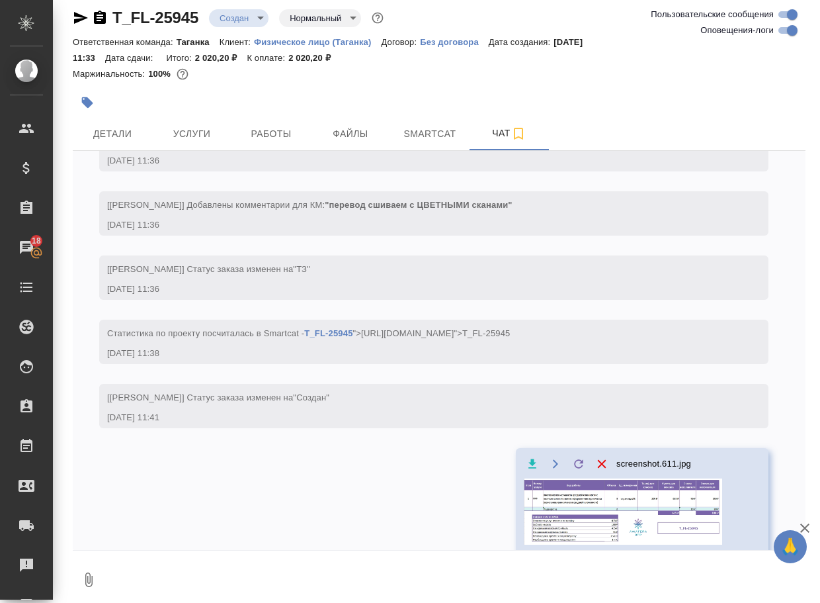
scroll to position [212, 0]
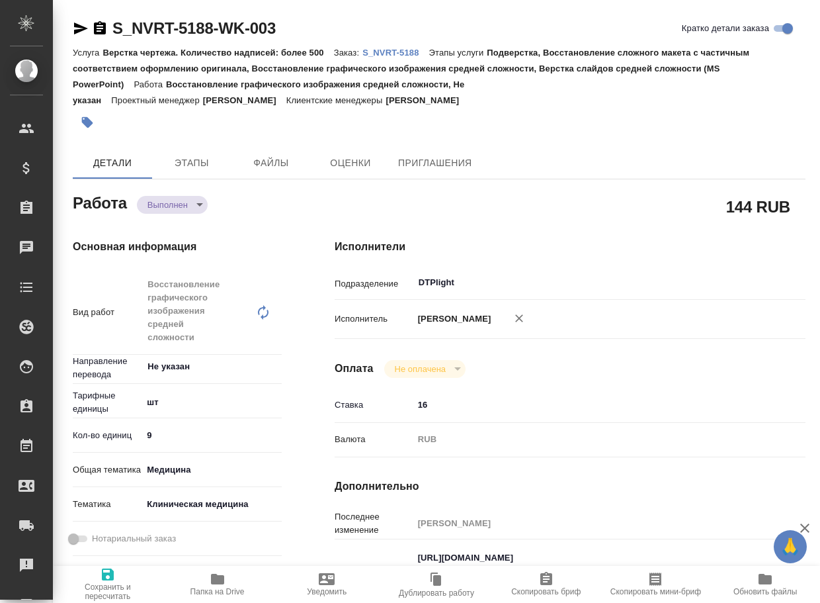
type textarea "x"
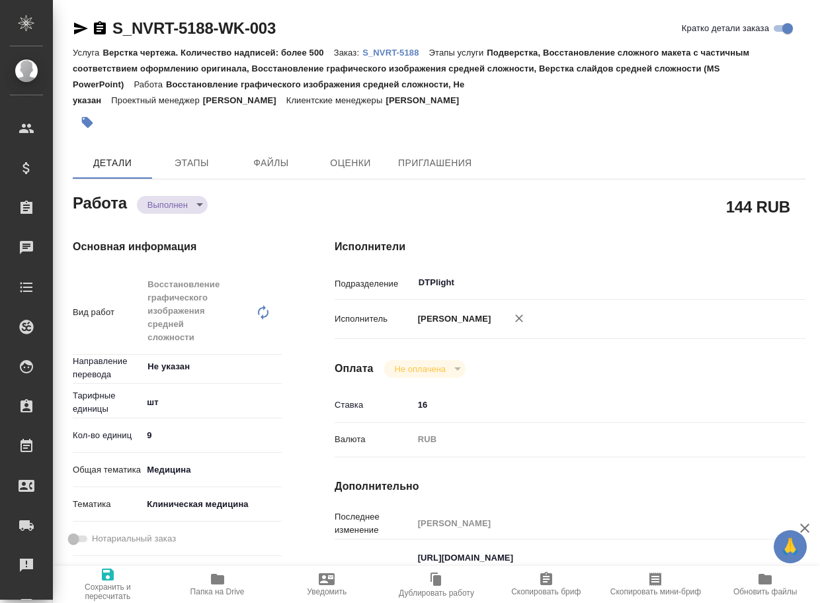
type textarea "x"
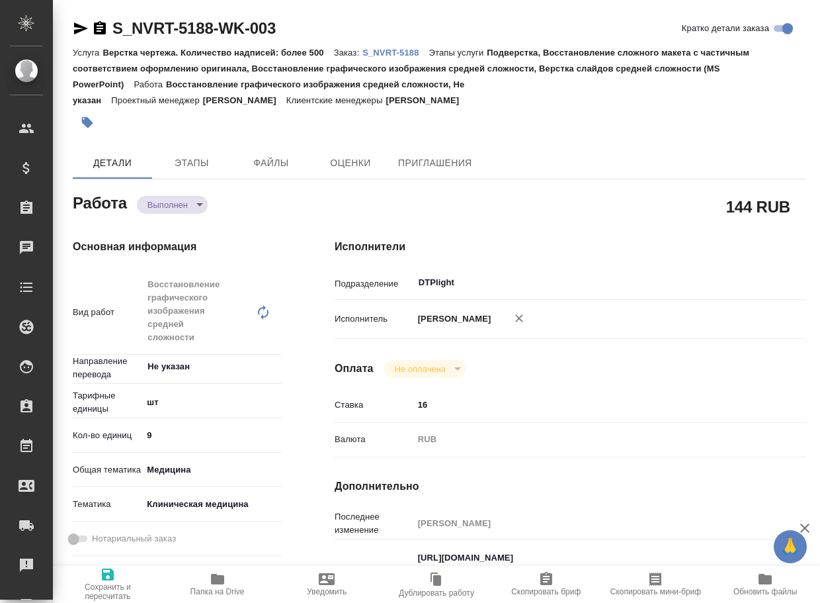
type textarea "x"
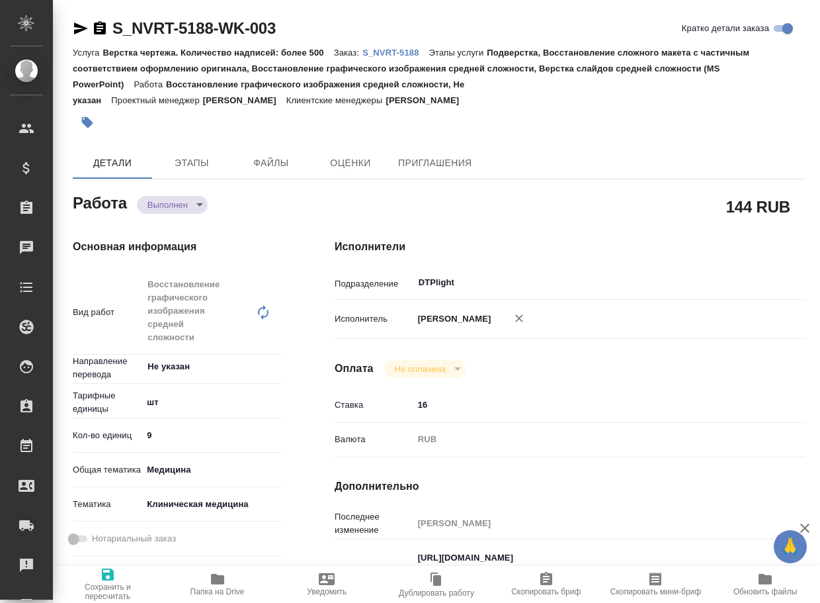
type textarea "x"
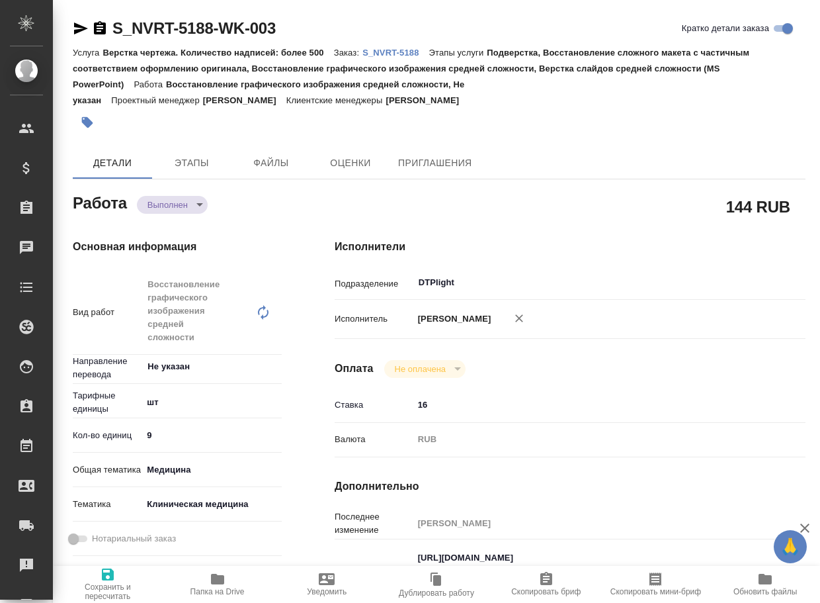
type textarea "x"
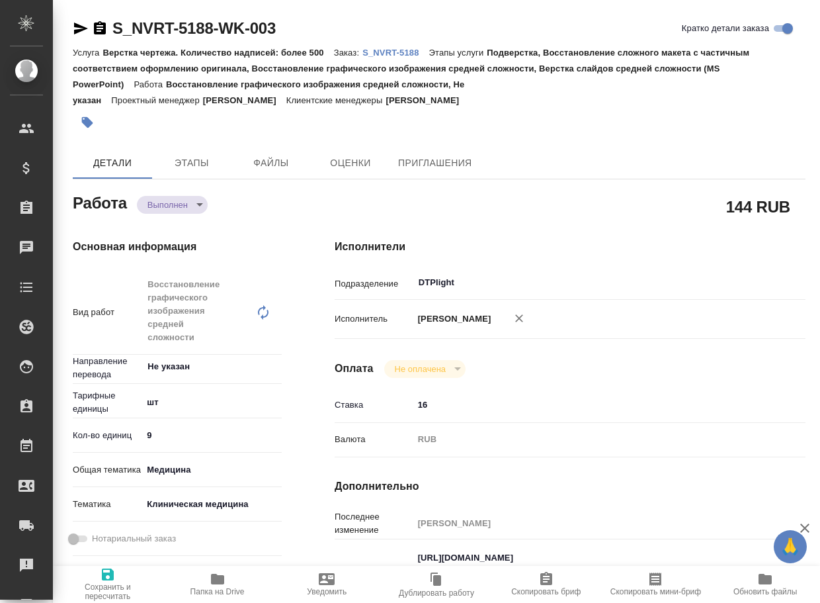
type textarea "x"
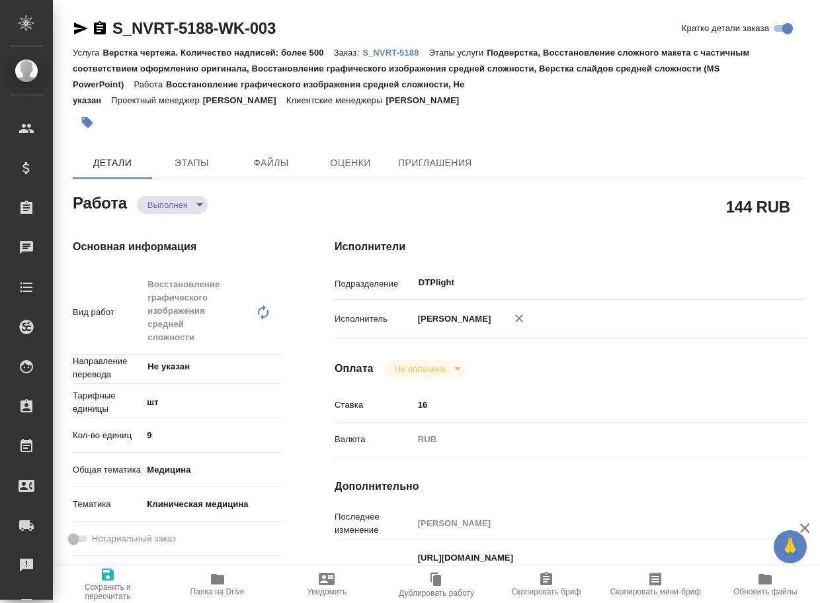
click at [210, 575] on icon "button" at bounding box center [218, 579] width 16 height 16
type textarea "x"
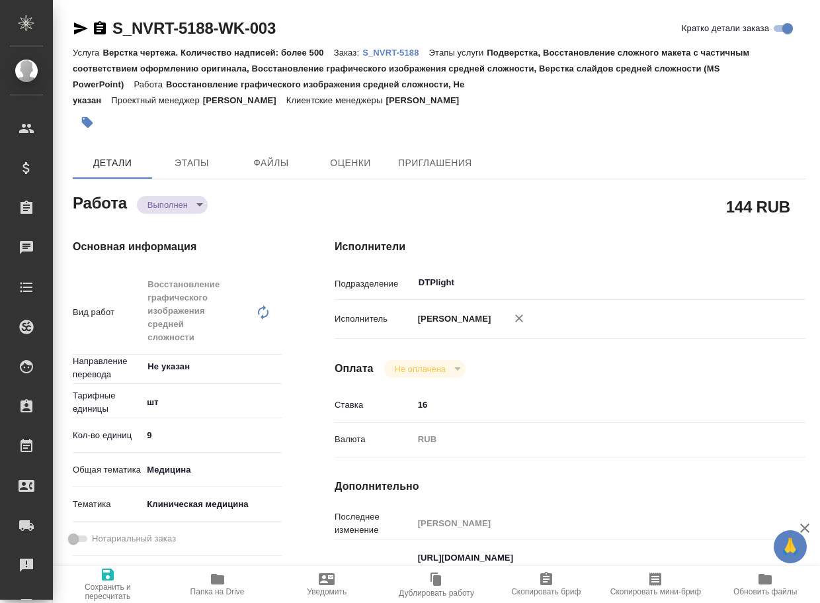
type textarea "x"
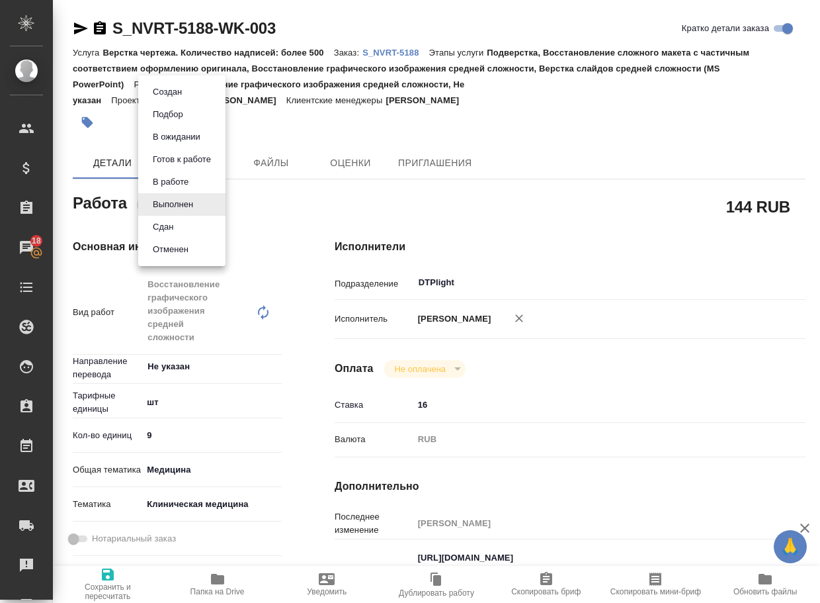
click at [188, 201] on body "🙏 .cls-1 fill:#fff; AWATERA Arsenyeva Vera Клиенты Спецификации Заказы 18 Чаты …" at bounding box center [410, 301] width 820 height 603
click at [182, 228] on li "Сдан" at bounding box center [181, 227] width 87 height 22
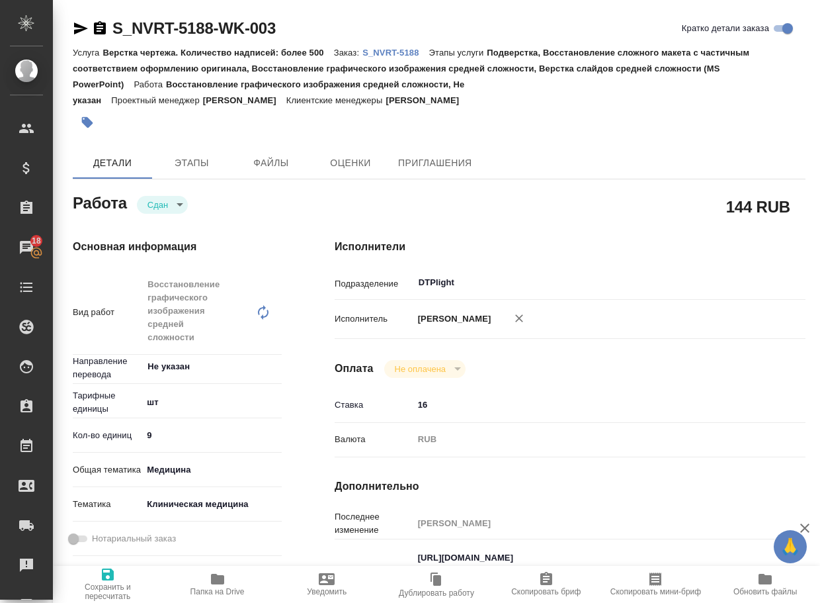
type textarea "x"
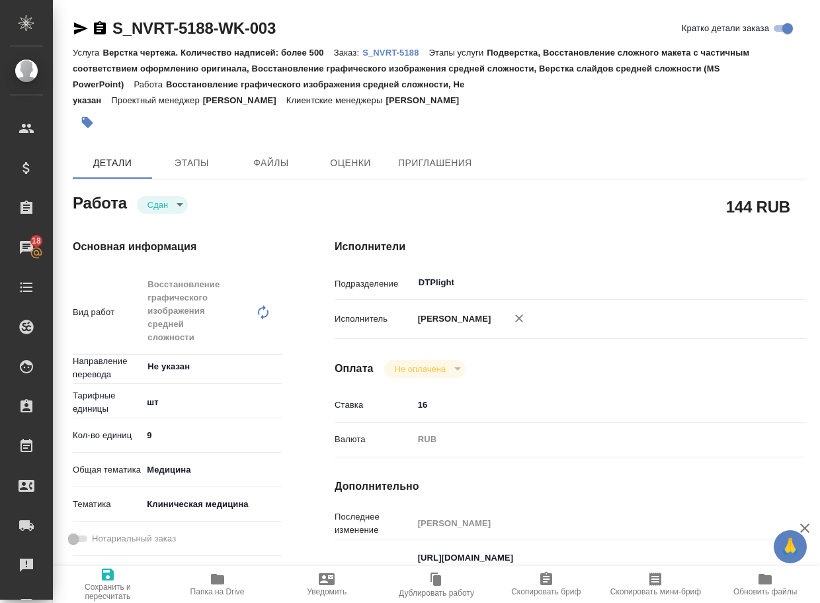
type textarea "x"
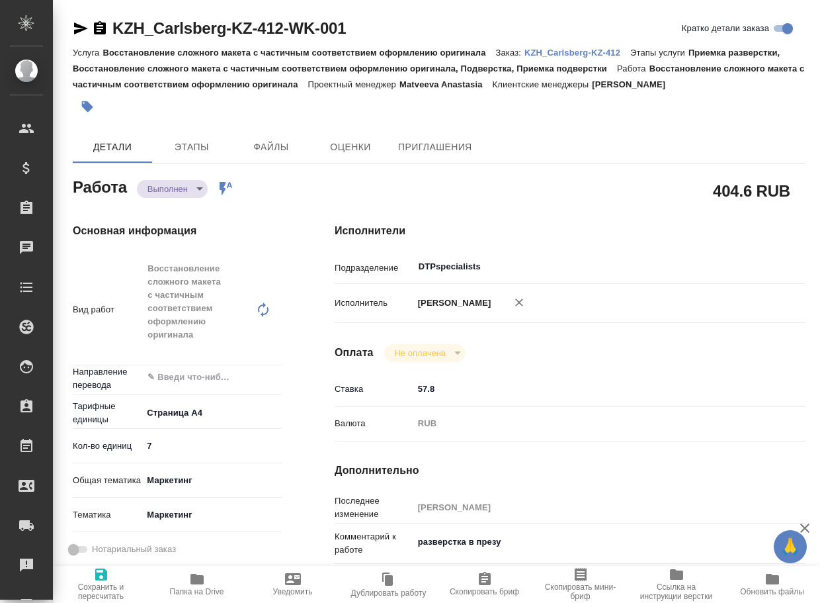
type textarea "x"
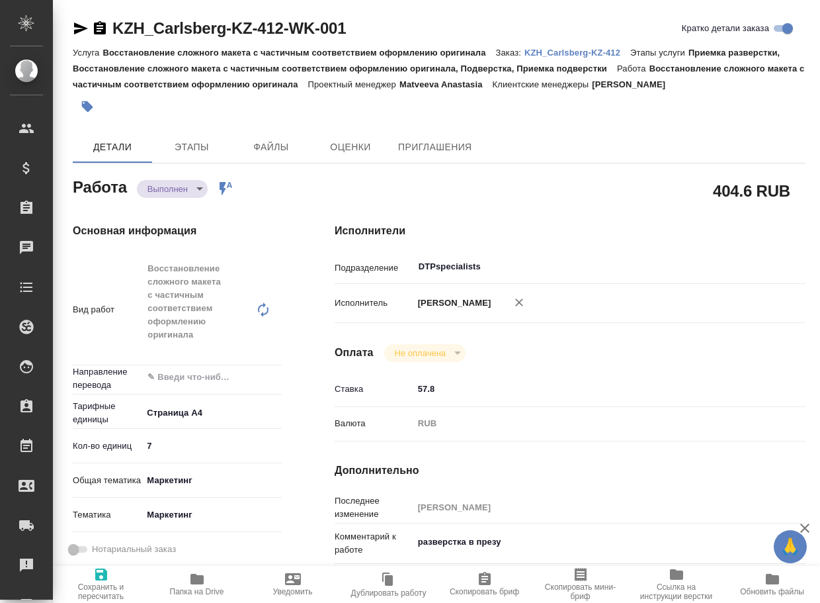
type textarea "x"
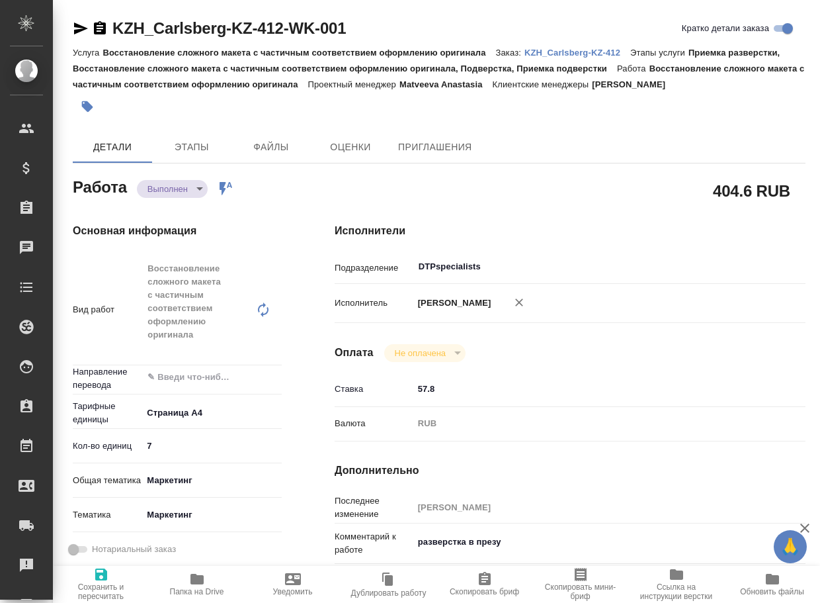
type textarea "x"
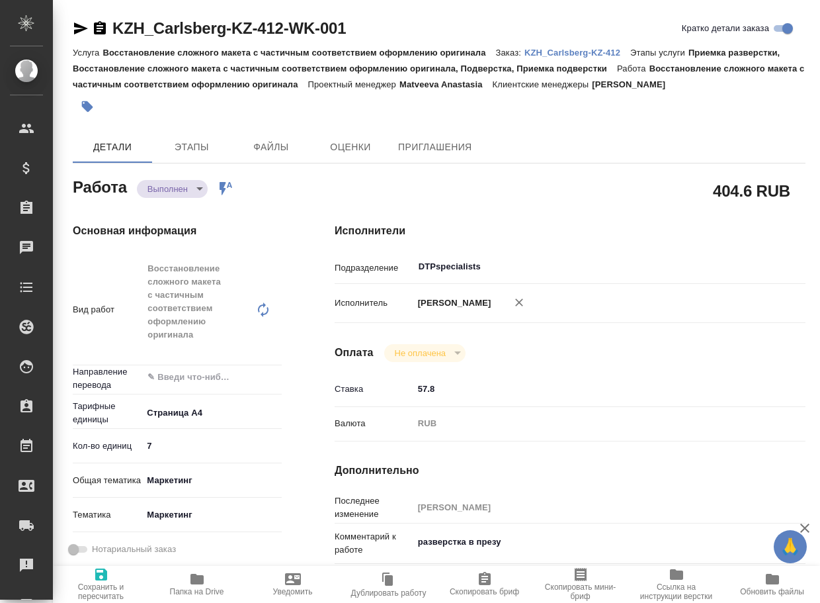
click at [209, 575] on span "Папка на Drive" at bounding box center [197, 583] width 80 height 25
type textarea "x"
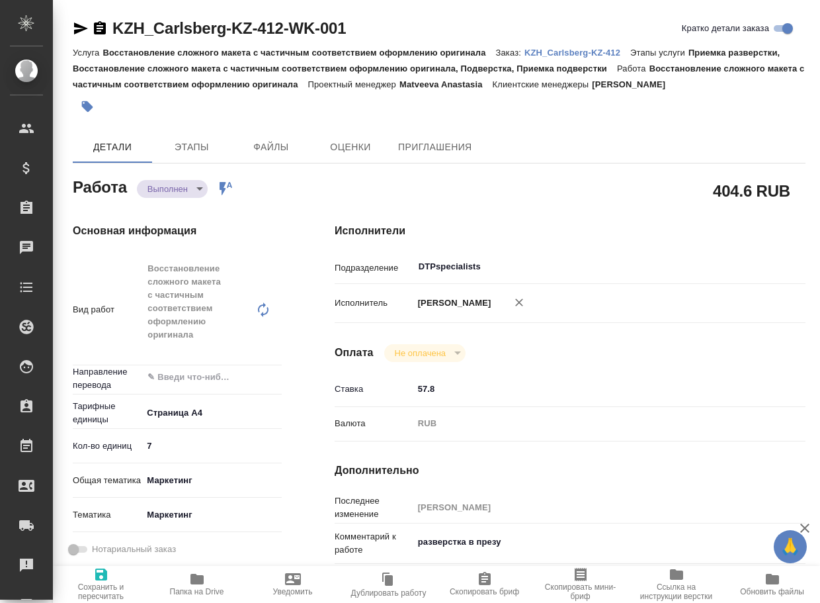
type textarea "x"
click at [186, 193] on body "🙏 .cls-1 fill:#fff; AWATERA Arsenyeva [PERSON_NAME] Спецификации Заказы 18 Чаты…" at bounding box center [410, 301] width 820 height 603
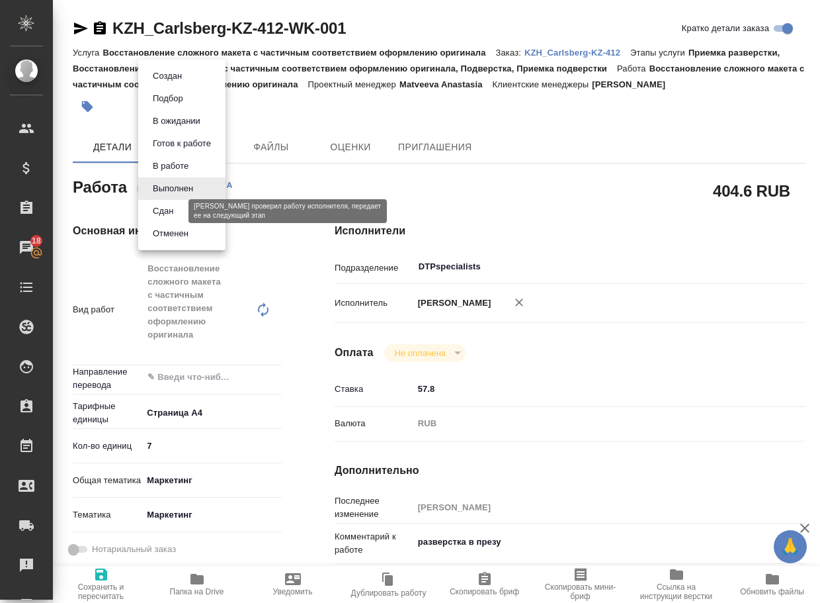
click at [175, 211] on button "Сдан" at bounding box center [163, 211] width 28 height 15
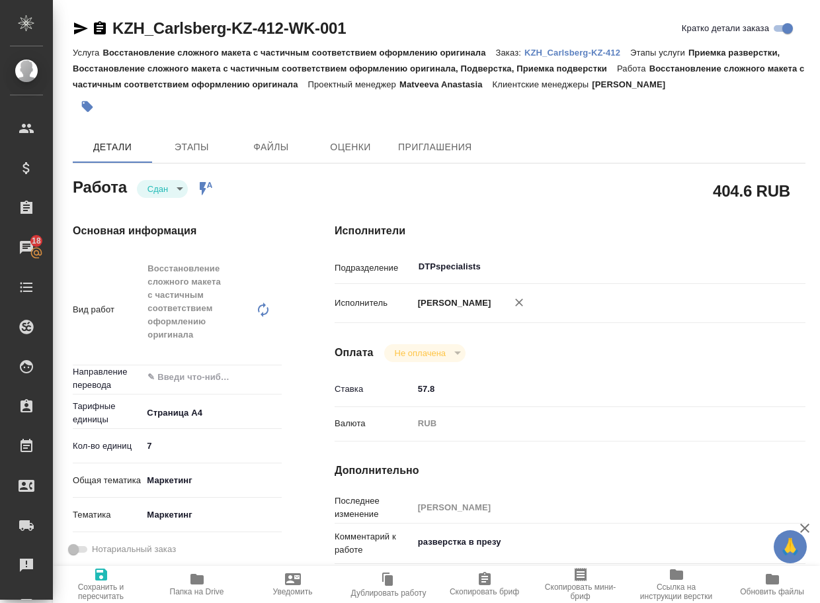
type textarea "x"
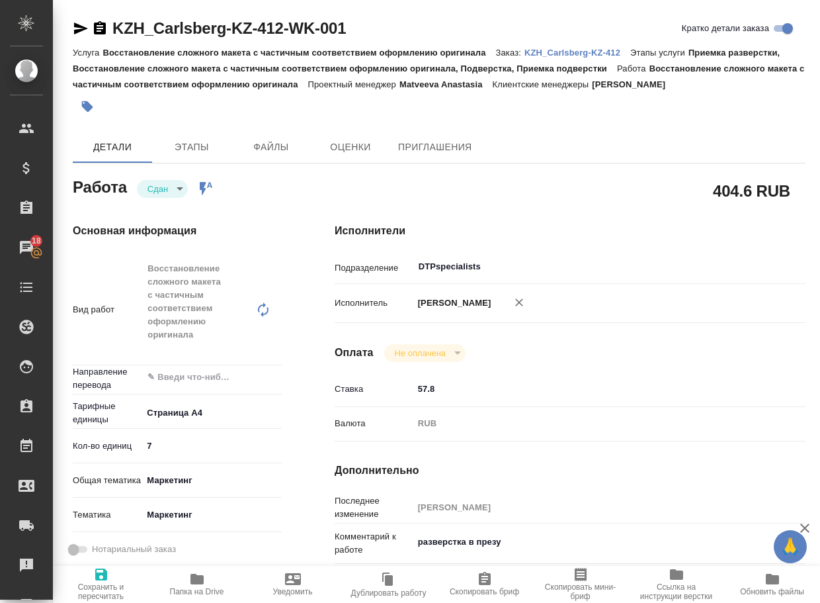
type textarea "x"
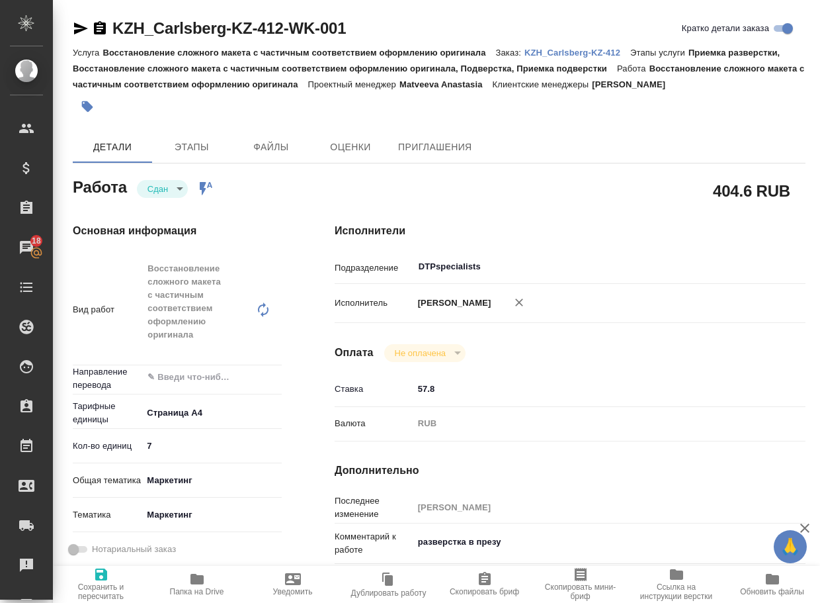
click at [590, 52] on p "KZH_Carlsberg-KZ-412" at bounding box center [578, 53] width 106 height 10
type textarea "x"
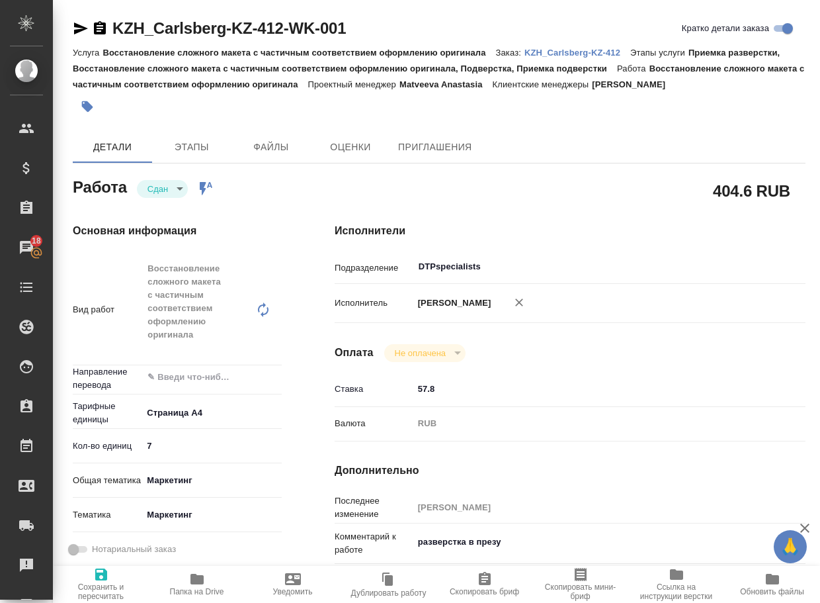
type textarea "x"
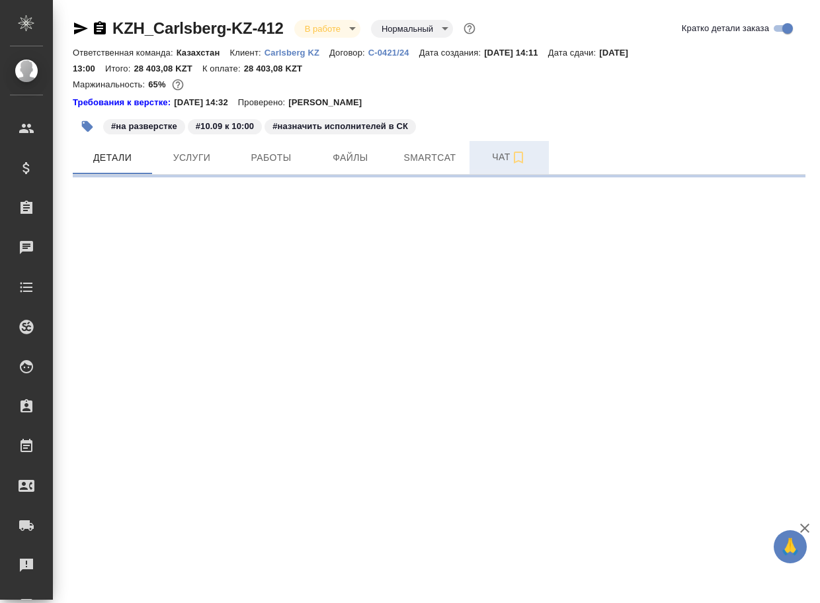
select select "RU"
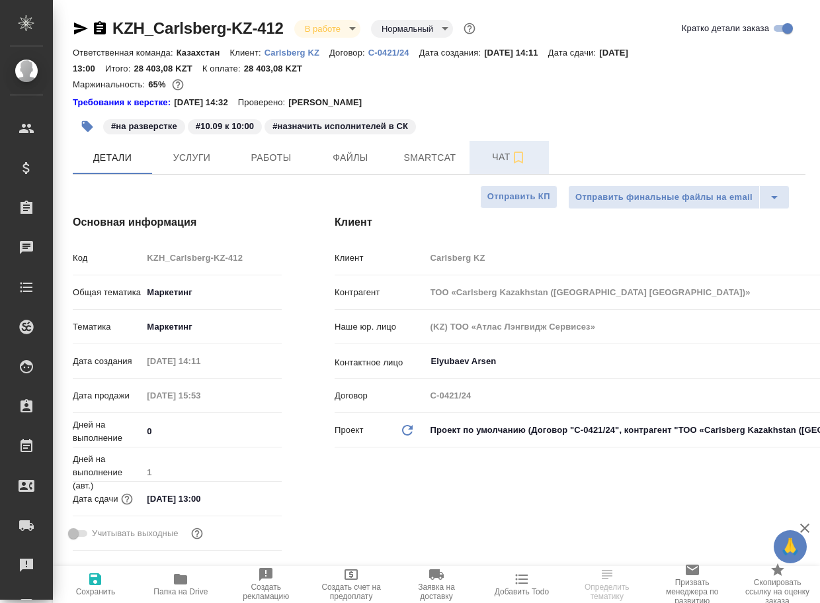
type textarea "x"
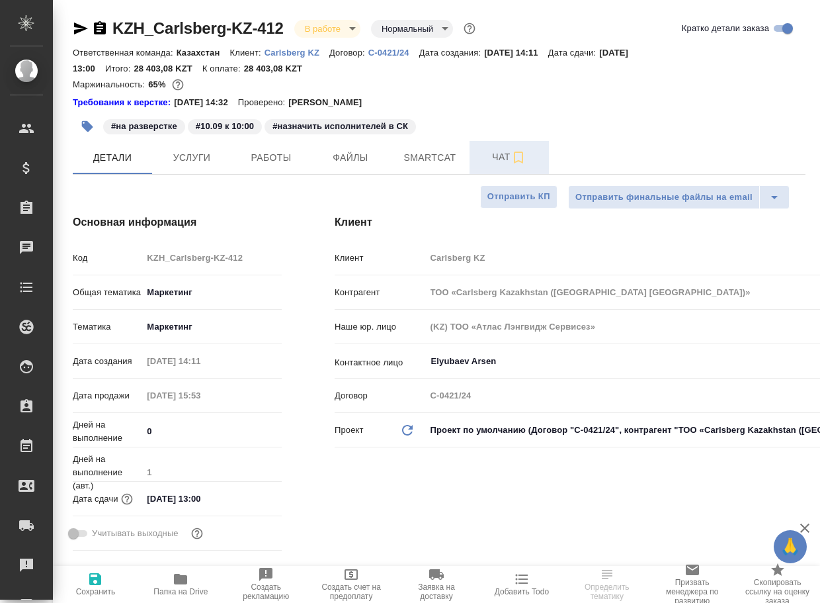
type textarea "x"
click at [495, 163] on span "Чат" at bounding box center [510, 157] width 64 height 17
type textarea "x"
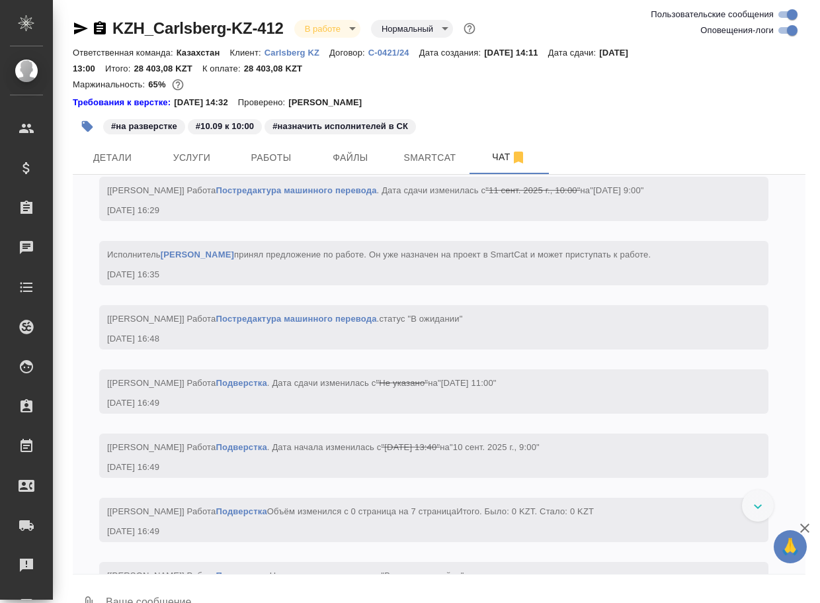
click at [195, 589] on textarea at bounding box center [455, 603] width 701 height 45
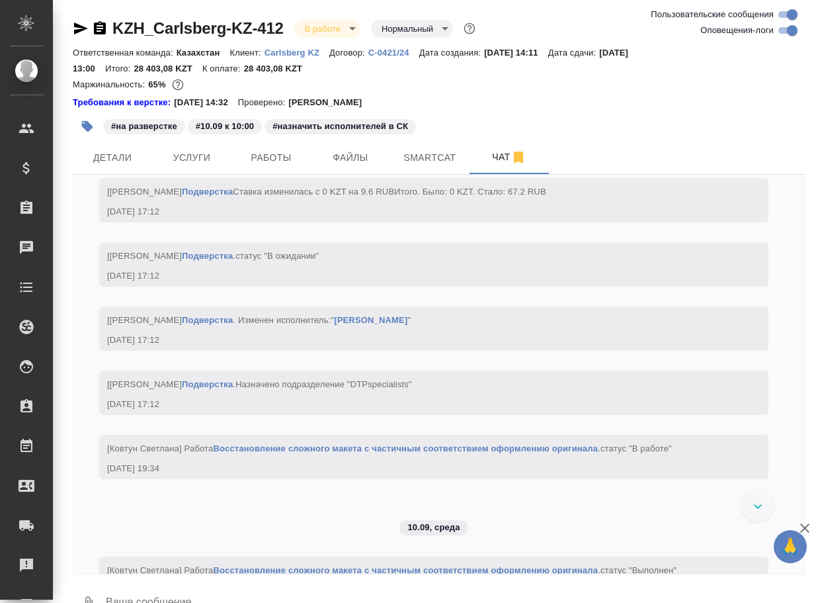
paste textarea "[URL][DOMAIN_NAME]"
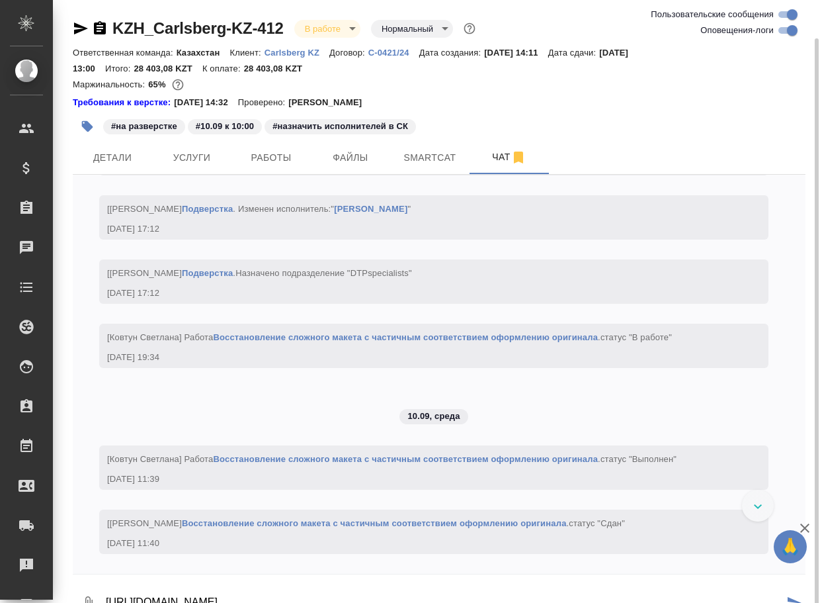
scroll to position [20, 0]
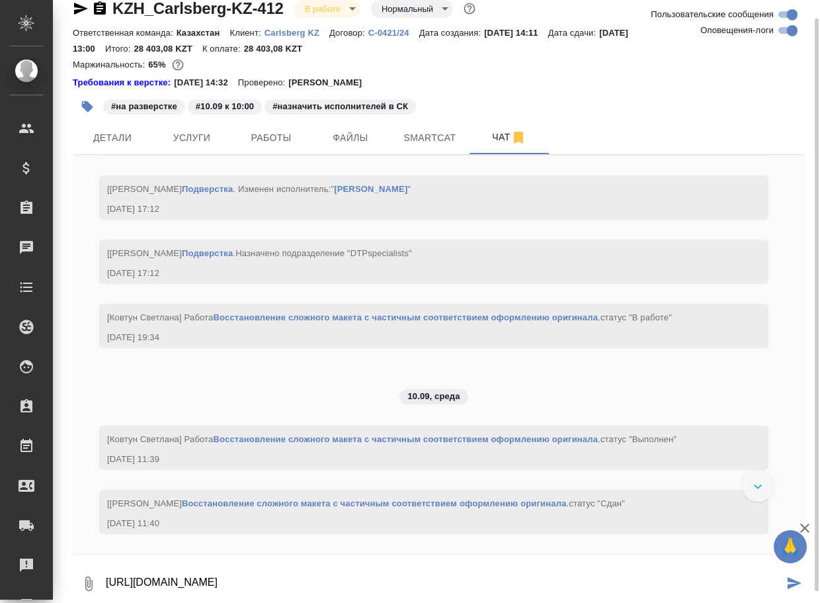
type textarea "[URL][DOMAIN_NAME]"
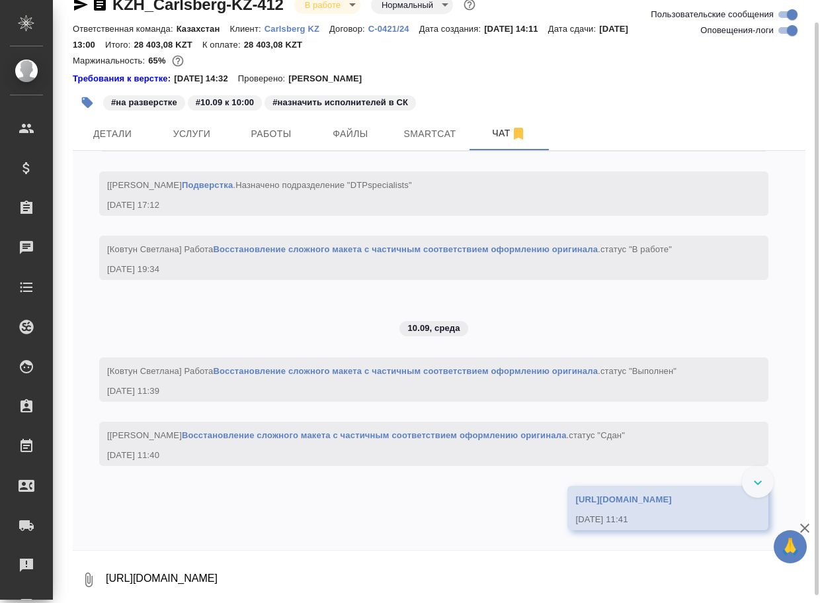
scroll to position [3354, 0]
